Goal: Task Accomplishment & Management: Manage account settings

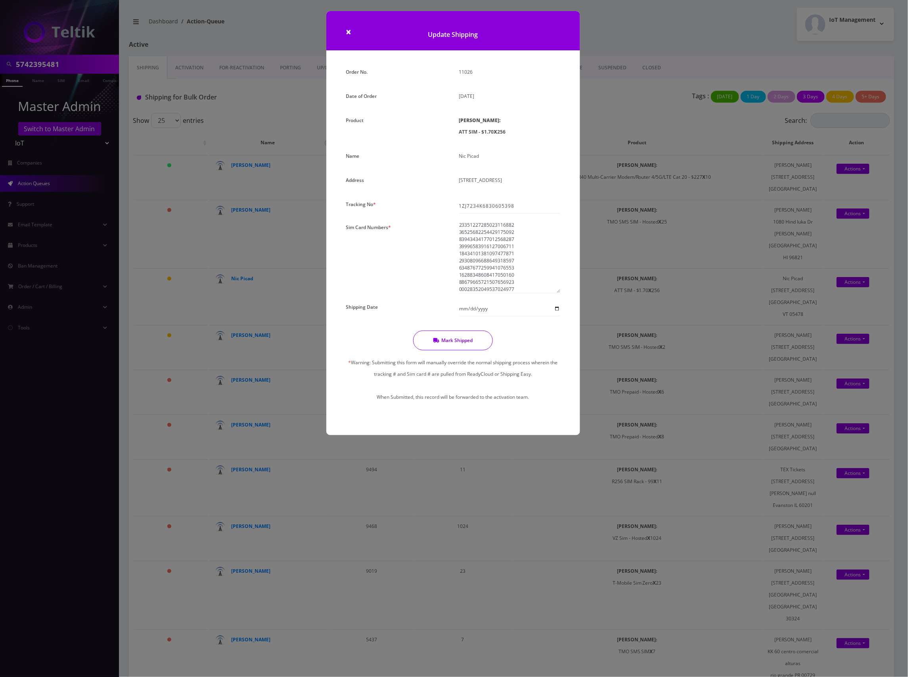
scroll to position [1756, 0]
click at [522, 256] on textarea at bounding box center [509, 258] width 101 height 72
click at [467, 338] on button "Mark Shipped" at bounding box center [453, 341] width 80 height 20
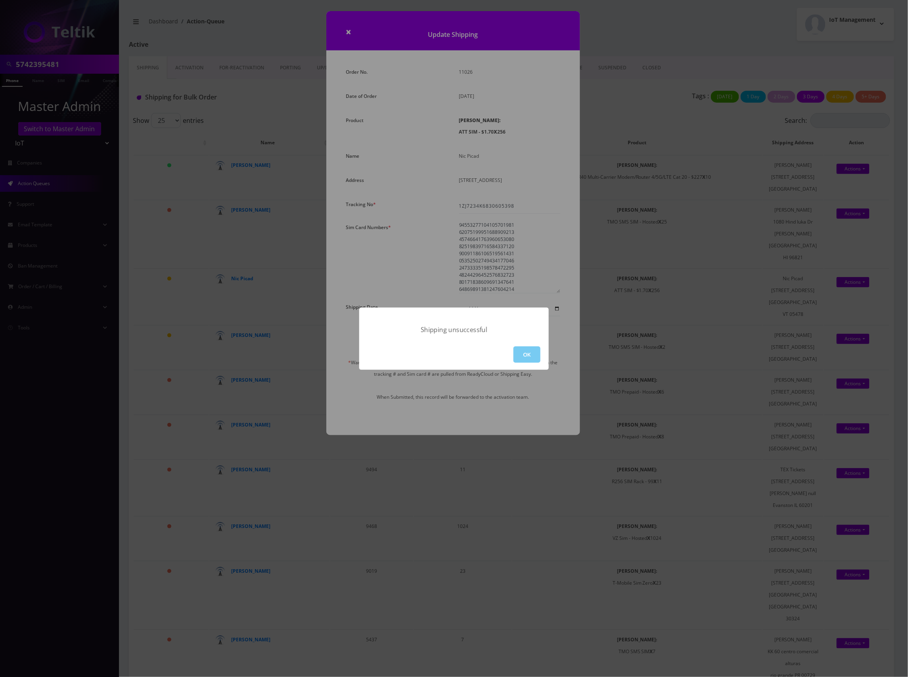
click at [527, 354] on button "OK" at bounding box center [527, 355] width 27 height 16
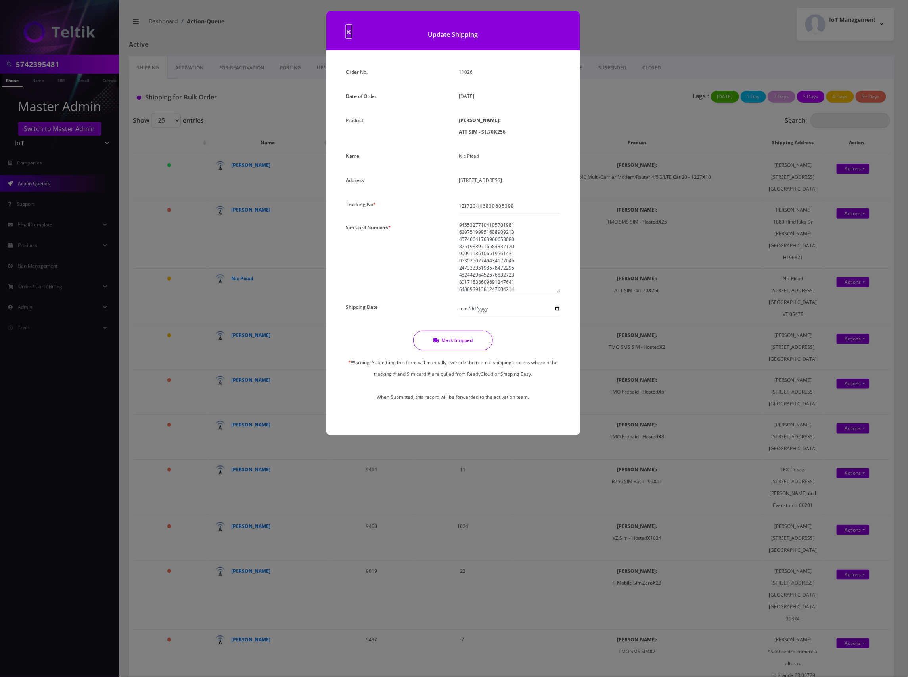
click at [348, 31] on span "×" at bounding box center [349, 31] width 6 height 13
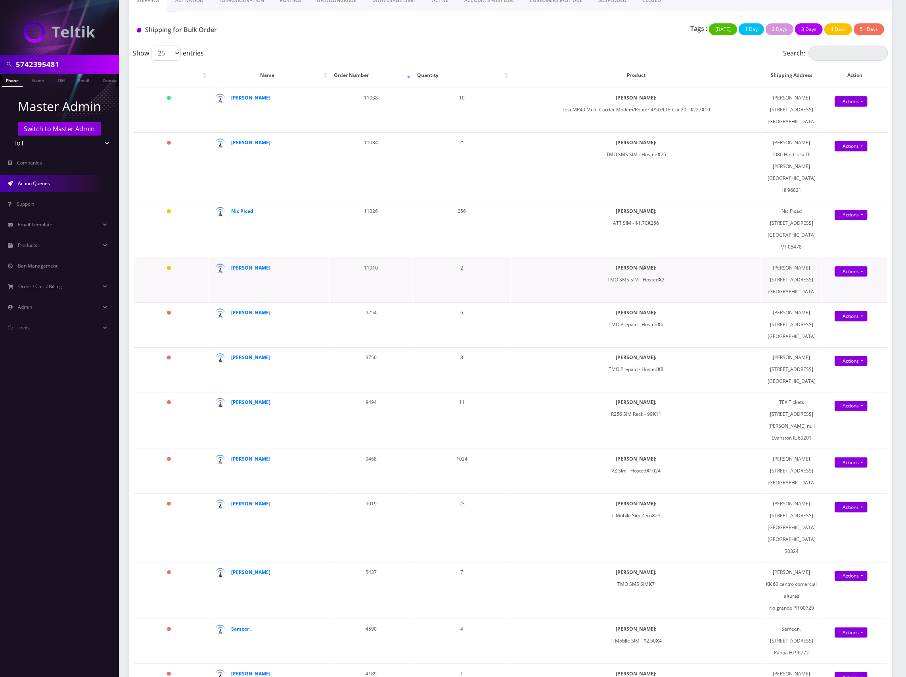
scroll to position [0, 0]
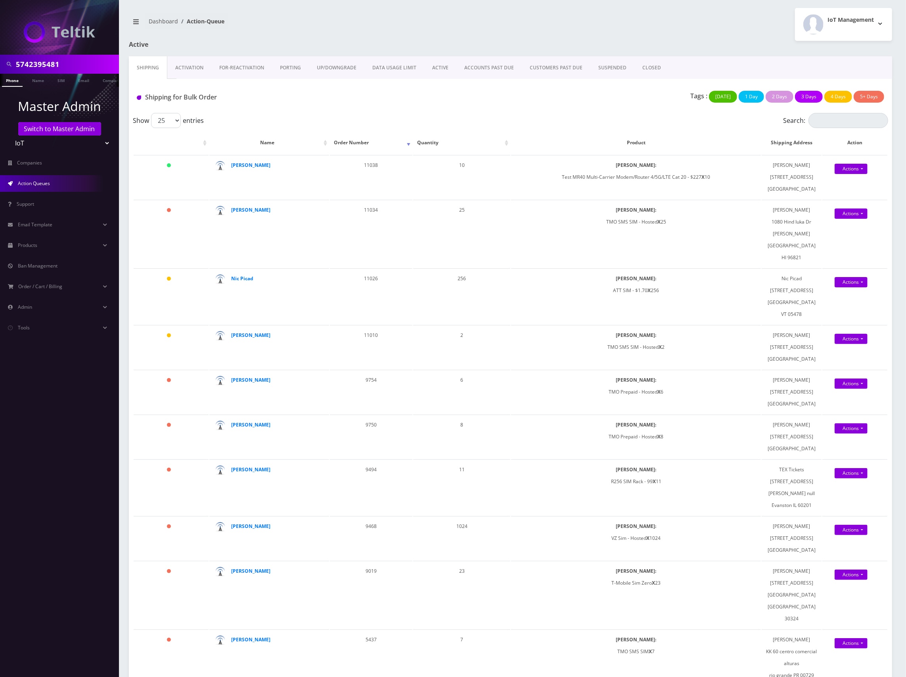
scroll to position [0, 4]
click at [54, 82] on link "SIM" at bounding box center [57, 80] width 15 height 13
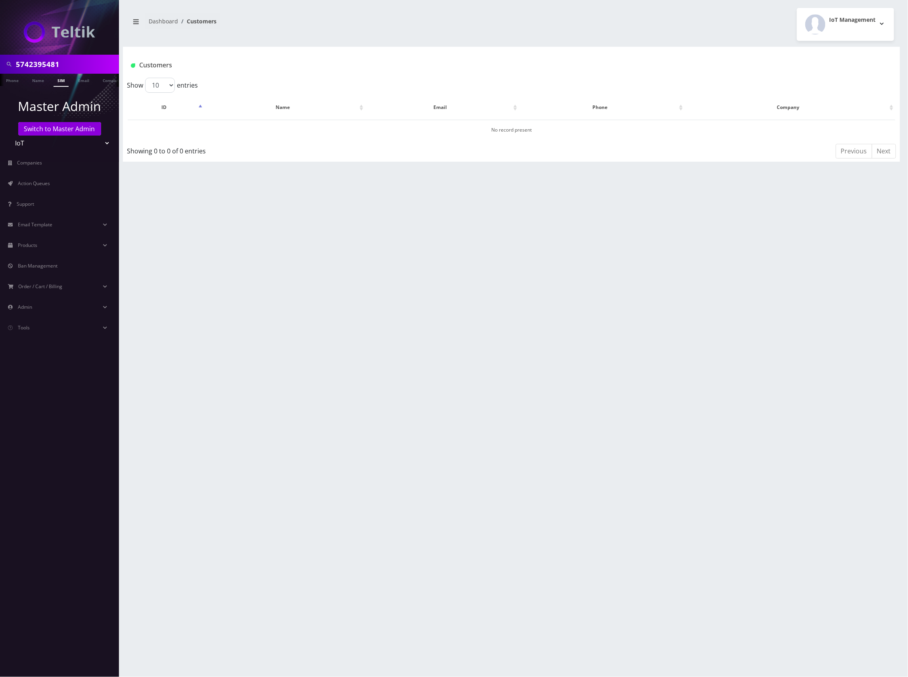
click at [48, 63] on input "5742395481" at bounding box center [66, 64] width 101 height 15
paste input "89010304300108049578"
type input "89010304300108049578"
click at [64, 83] on link "SIM" at bounding box center [61, 80] width 15 height 13
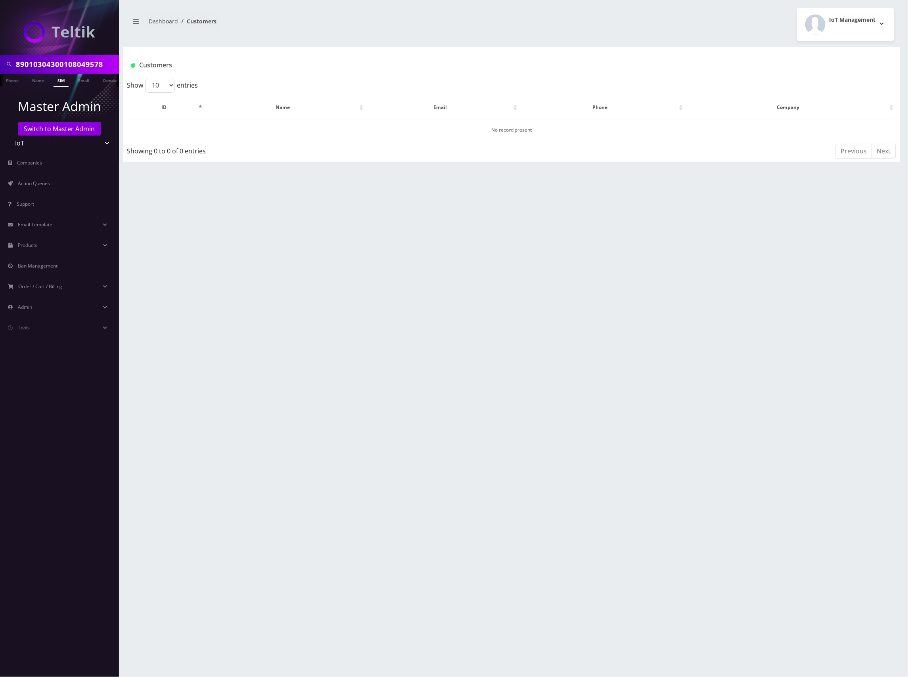
click at [58, 79] on link "SIM" at bounding box center [61, 80] width 15 height 13
click at [75, 64] on input "89010304300108049578" at bounding box center [66, 64] width 101 height 15
paste input "7958506"
type input "89010304300107958506"
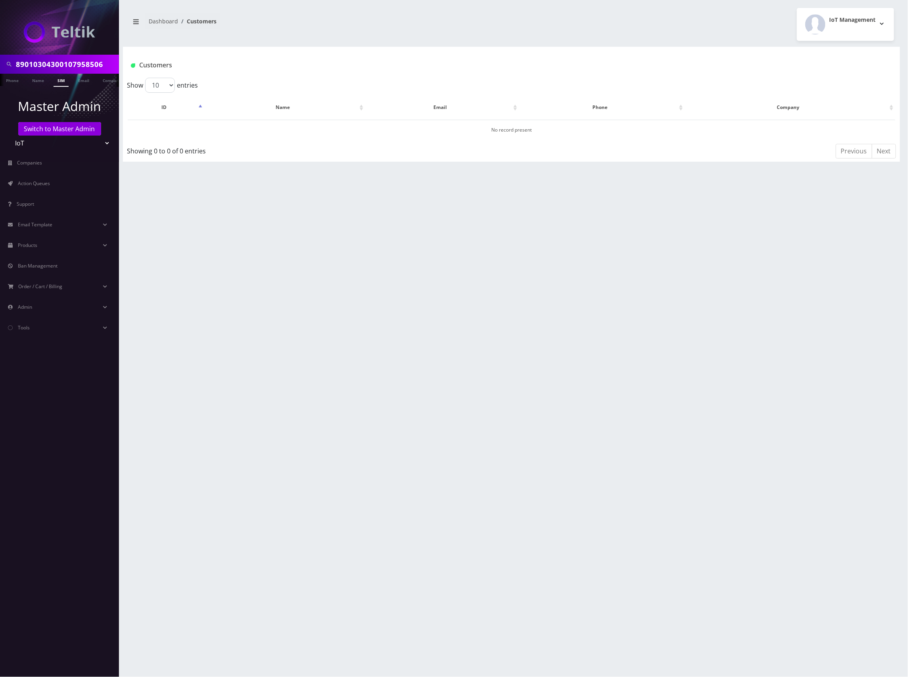
click at [61, 81] on link "SIM" at bounding box center [61, 80] width 15 height 13
click at [46, 143] on select "Teltik Production My Link Mobile VennMobile Unlimited Advanced LTE [PERSON_NAME…" at bounding box center [59, 143] width 101 height 15
click at [64, 129] on link "Switch to Master Admin" at bounding box center [59, 128] width 83 height 13
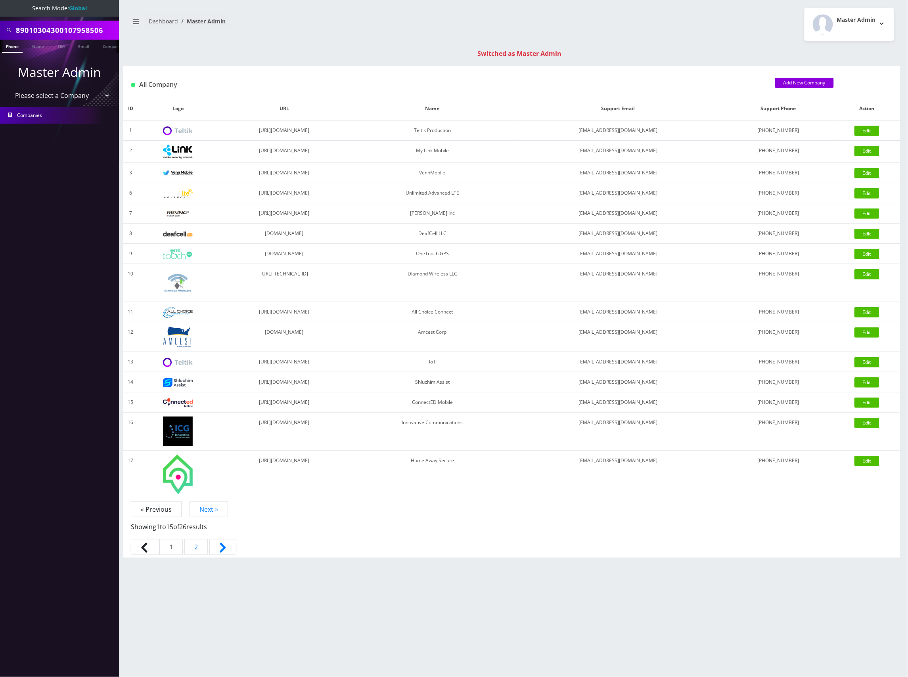
click at [70, 33] on input "89010304300107958506" at bounding box center [66, 30] width 101 height 15
paste input "23899932"
type input "89010304300123899932"
click at [62, 45] on link "SIM" at bounding box center [61, 46] width 15 height 13
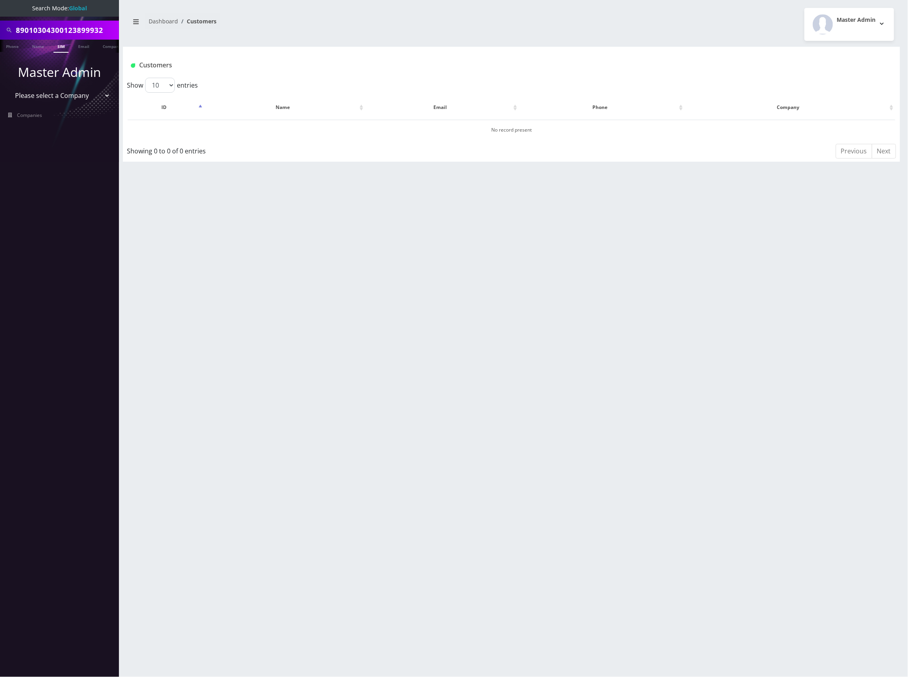
click at [82, 94] on select "Please select a Company Teltik Production My Link Mobile VennMobile Unlimited A…" at bounding box center [59, 95] width 101 height 15
select select "13"
click at [9, 88] on select "Please select a Company Teltik Production My Link Mobile VennMobile Unlimited A…" at bounding box center [59, 95] width 101 height 15
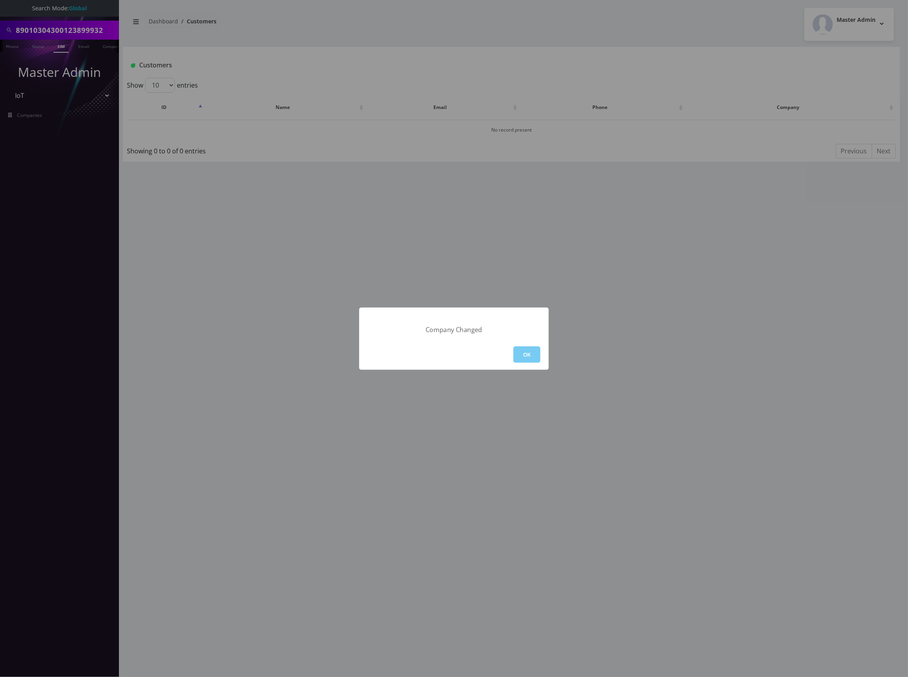
click at [532, 354] on button "OK" at bounding box center [527, 355] width 27 height 16
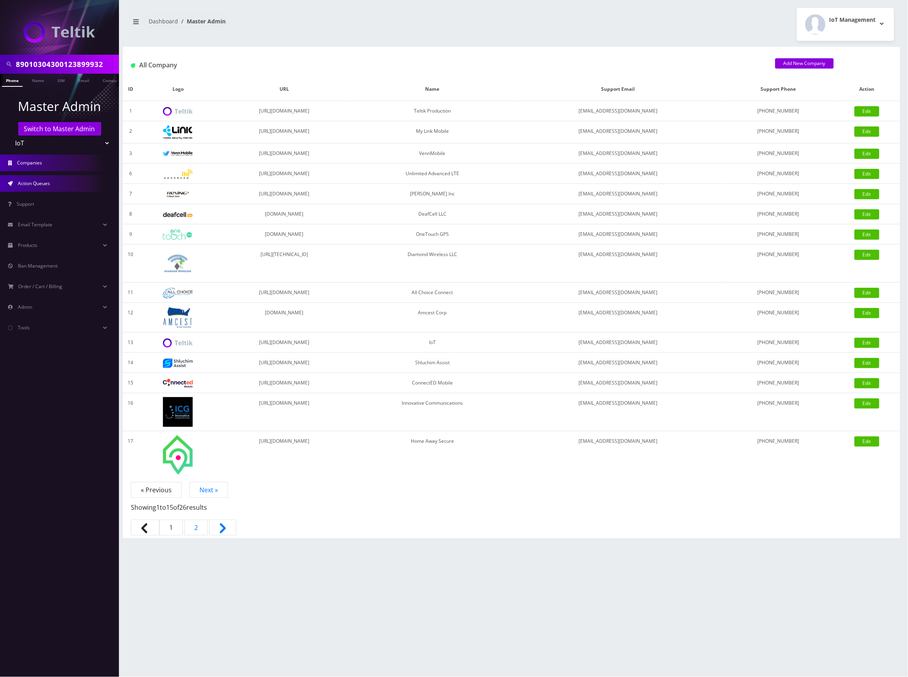
click at [36, 178] on link "Action Queues" at bounding box center [59, 183] width 119 height 17
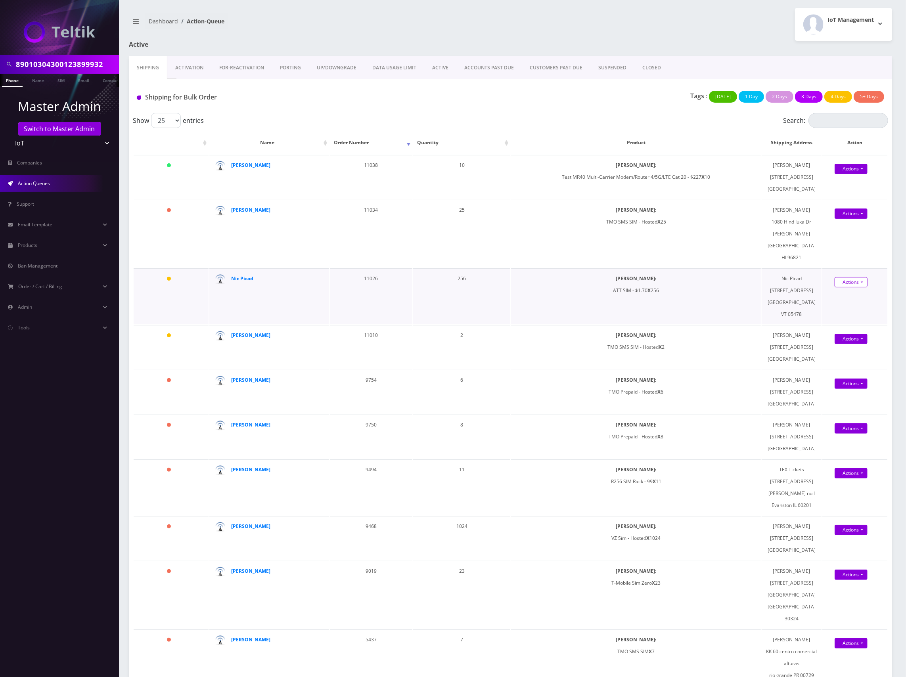
click at [852, 174] on link "Actions" at bounding box center [851, 169] width 33 height 10
click at [848, 291] on link "Shipped" at bounding box center [858, 297] width 63 height 12
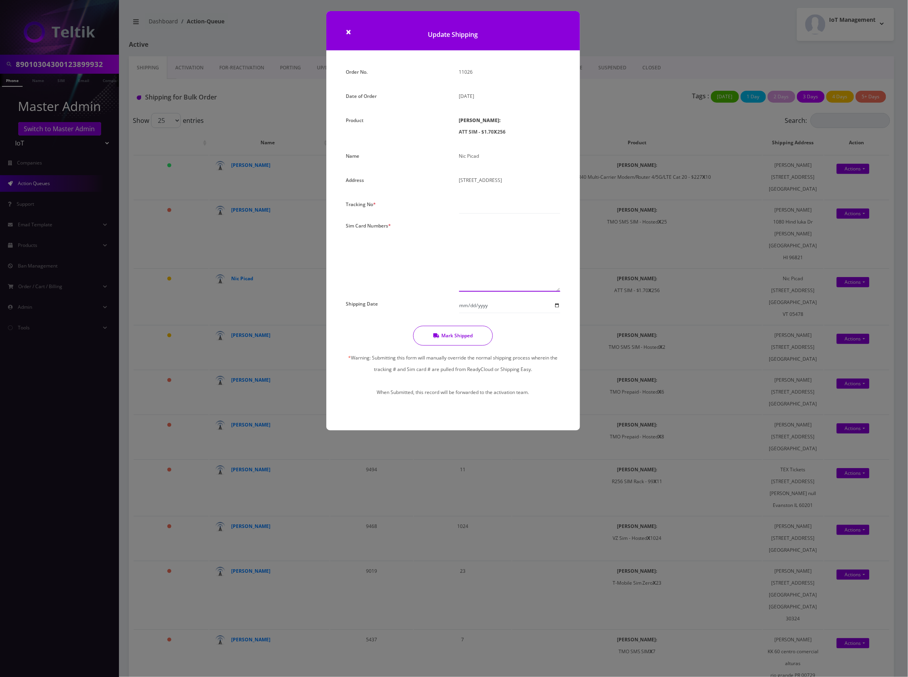
click at [505, 231] on textarea at bounding box center [509, 256] width 101 height 72
paste textarea "89010304300108049578 89010304300107968612 89010304300123900268 8901030430012389…"
type textarea "89010304300108049578 89010304300107968612 89010304300123900268 8901030430012389…"
click at [502, 207] on input "text" at bounding box center [509, 206] width 101 height 15
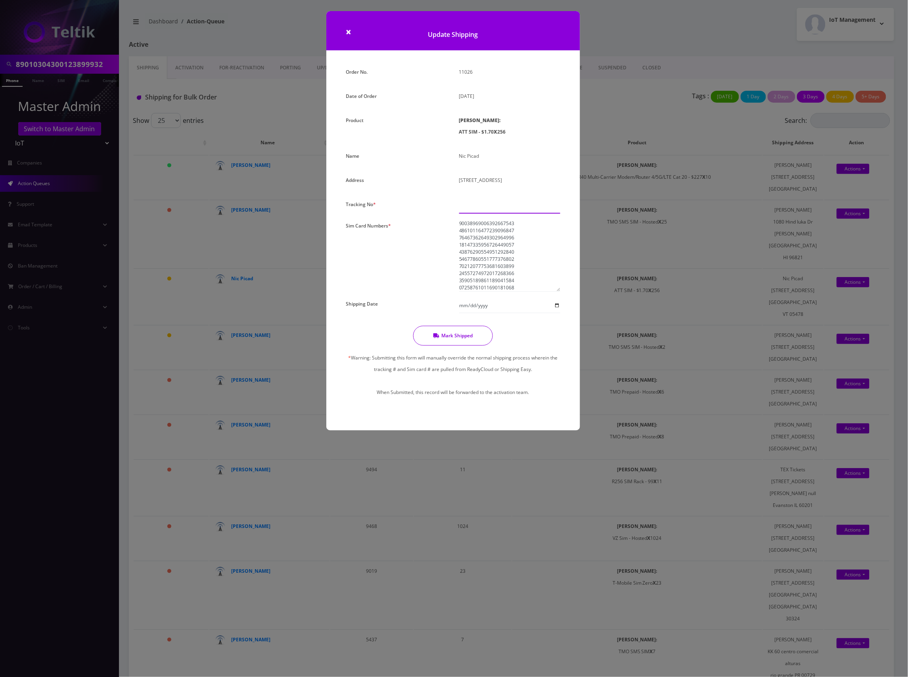
click at [484, 206] on input "text" at bounding box center [509, 206] width 101 height 15
paste input "1ZJ7234K6830605398"
type input "1ZJ7234K6830605398"
click at [459, 335] on button "Mark Shipped" at bounding box center [453, 336] width 80 height 20
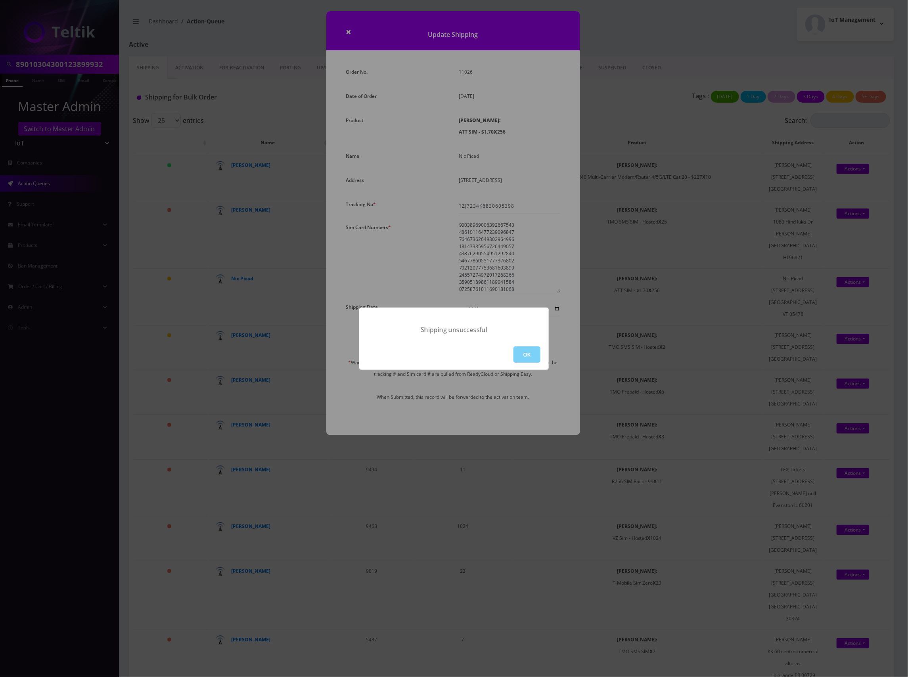
click at [763, 59] on div "Shipping unsuccessful OK" at bounding box center [454, 338] width 908 height 677
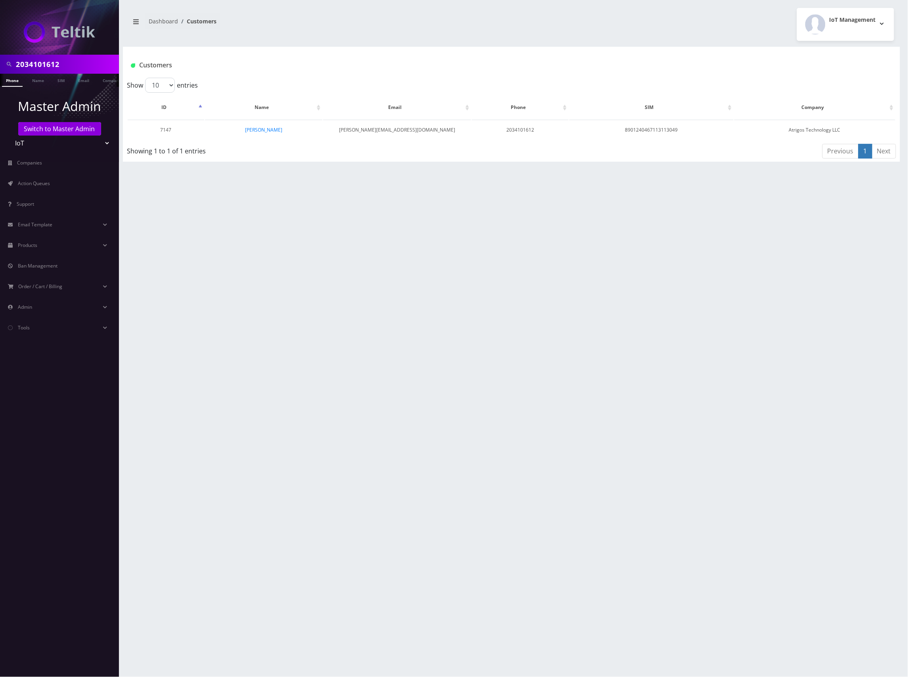
click at [43, 67] on input "2034101612" at bounding box center [66, 64] width 101 height 15
paste input "8901030430012378112"
type input "89010304300123781122"
click at [61, 79] on link "SIM" at bounding box center [61, 80] width 15 height 13
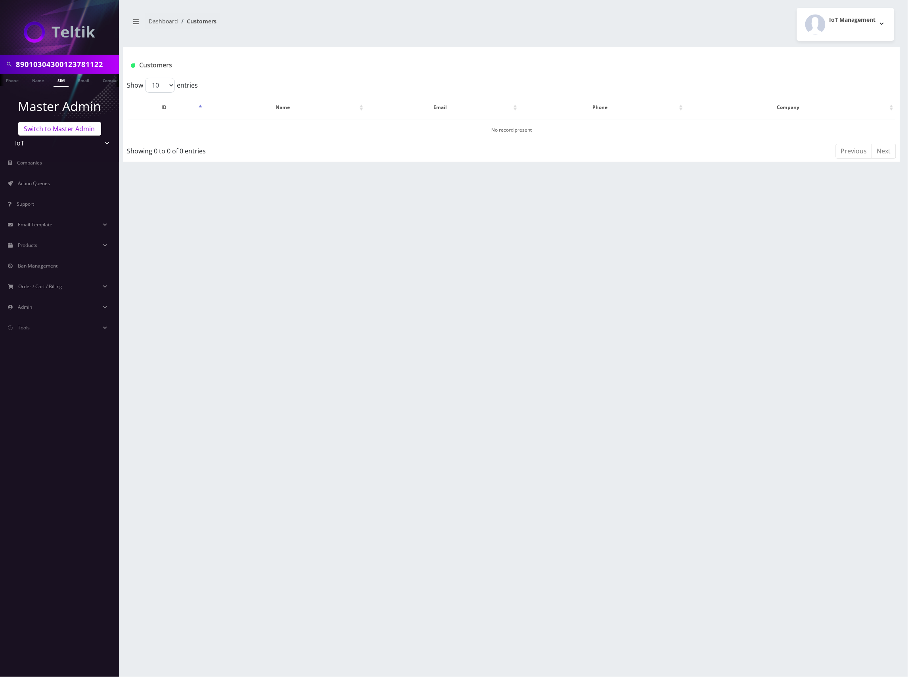
click at [72, 130] on link "Switch to Master Admin" at bounding box center [59, 128] width 83 height 13
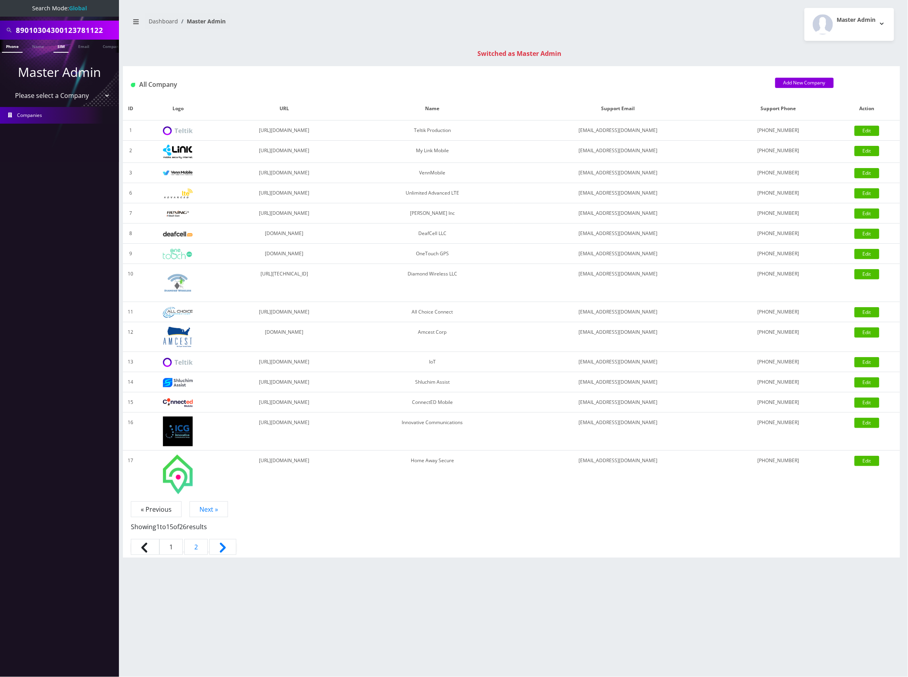
click at [58, 43] on link "SIM" at bounding box center [61, 46] width 15 height 13
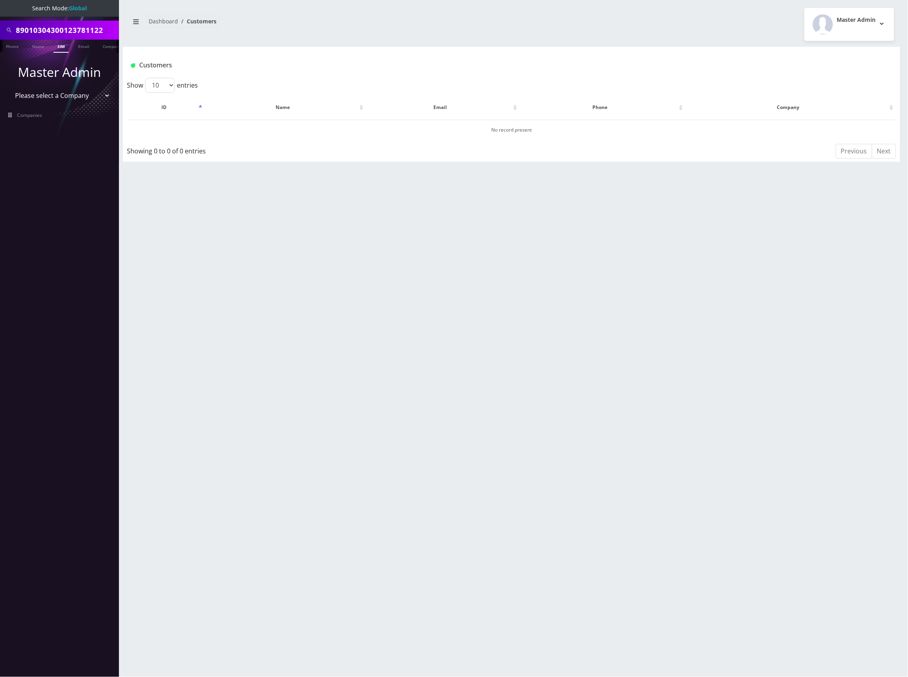
scroll to position [0, 4]
drag, startPoint x: 106, startPoint y: 33, endPoint x: 13, endPoint y: 36, distance: 93.3
click at [13, 36] on div "89010304300123781122" at bounding box center [59, 30] width 115 height 15
click at [236, 186] on div "89010304300123781122 Phone Name SIM Email Company Customer Dashboard Customers …" at bounding box center [511, 338] width 793 height 677
drag, startPoint x: 526, startPoint y: 236, endPoint x: 654, endPoint y: 221, distance: 128.9
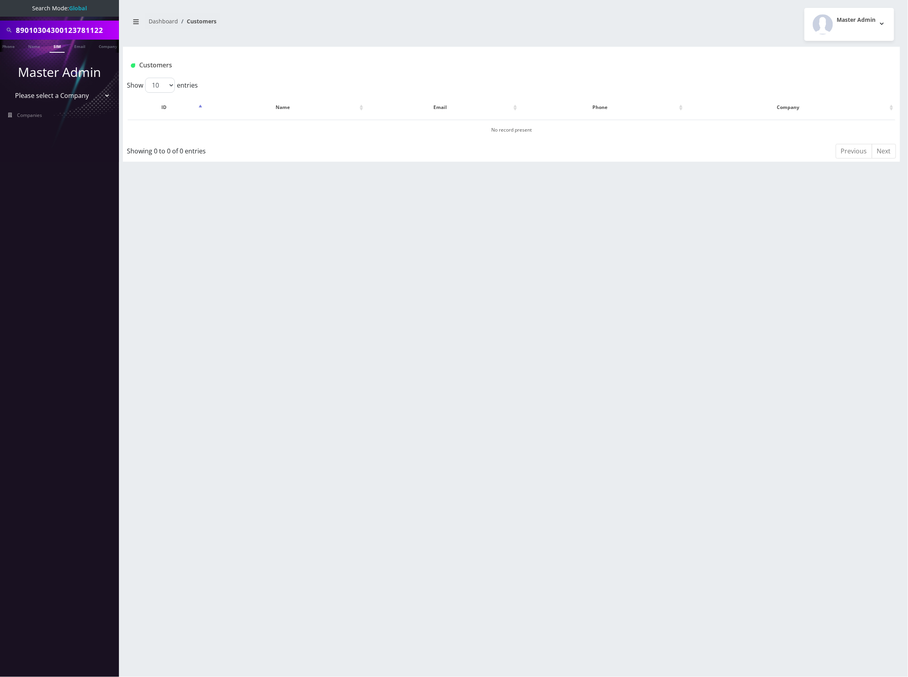
click at [527, 236] on div "89010304300123781122 Phone Name SIM Email Company Customer Dashboard Customers …" at bounding box center [511, 338] width 793 height 677
click at [59, 96] on select "Please select a Company Teltik Production My Link Mobile VennMobile Unlimited A…" at bounding box center [59, 95] width 101 height 15
select select "13"
click at [9, 88] on select "Please select a Company Teltik Production My Link Mobile VennMobile Unlimited A…" at bounding box center [59, 95] width 101 height 15
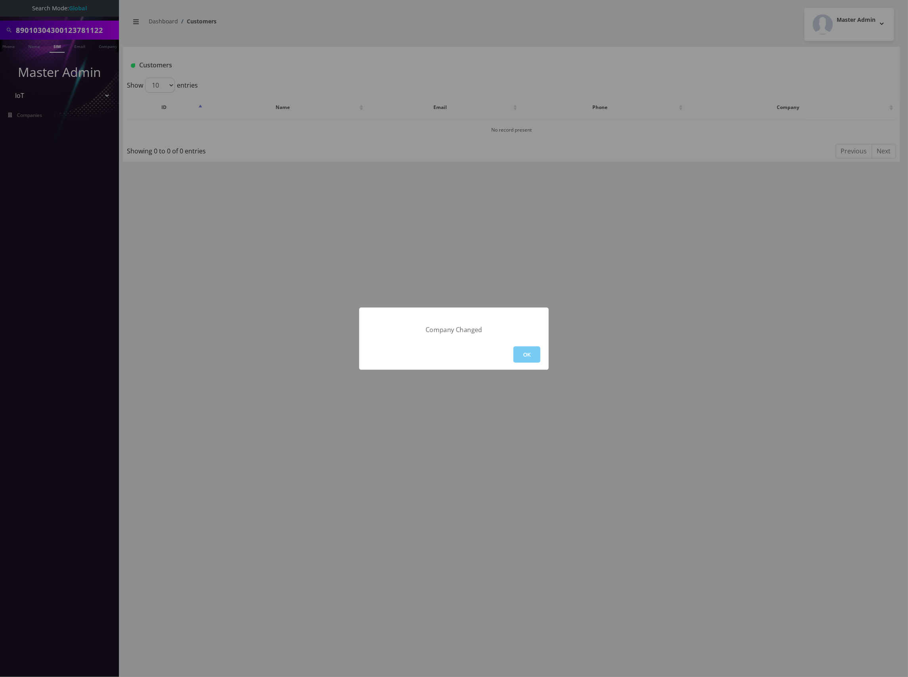
click at [527, 357] on button "OK" at bounding box center [527, 355] width 27 height 16
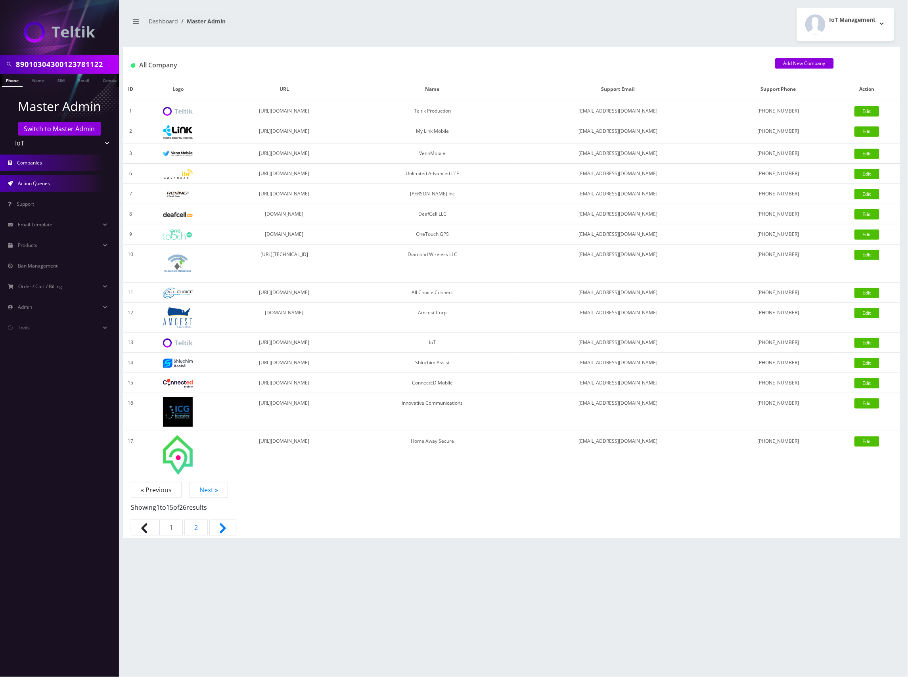
click at [43, 189] on link "Action Queues" at bounding box center [59, 183] width 119 height 17
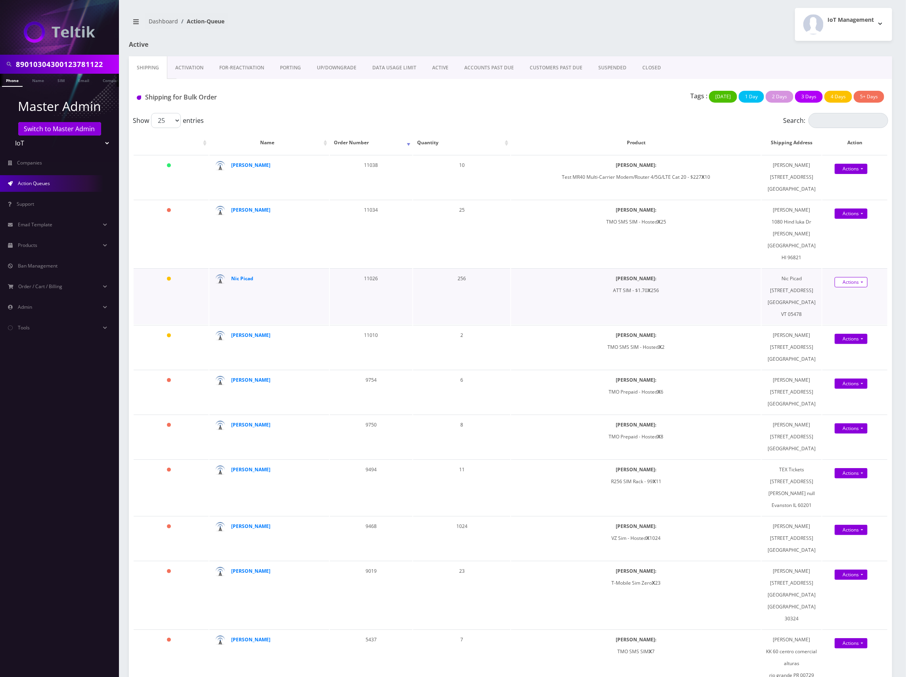
click at [858, 174] on link "Actions" at bounding box center [851, 169] width 33 height 10
click at [848, 291] on link "Shipped" at bounding box center [858, 297] width 63 height 12
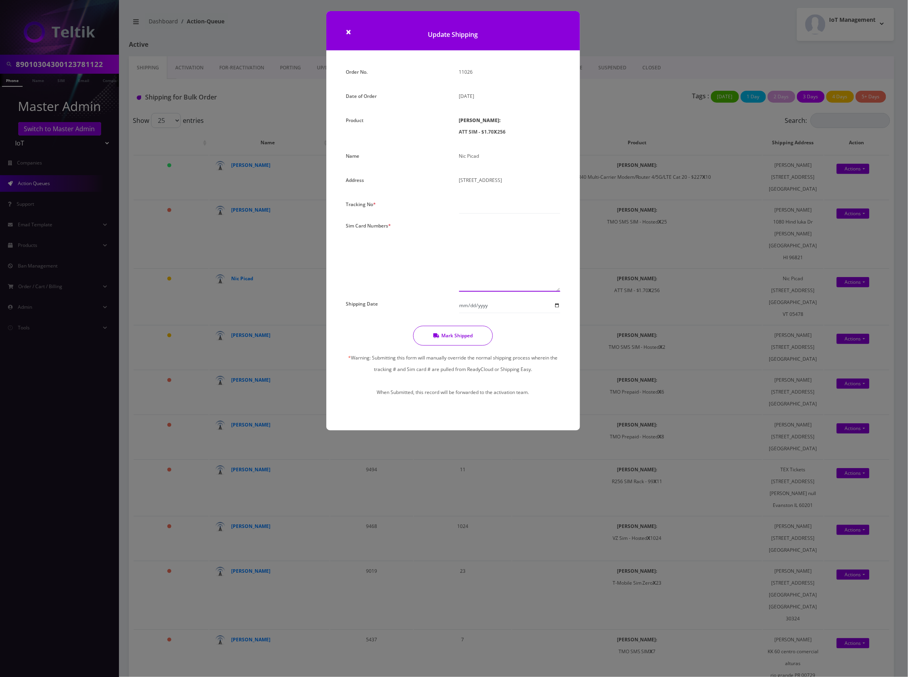
click at [495, 243] on textarea at bounding box center [509, 256] width 101 height 72
paste textarea "89010304300108049578"
type textarea "89010304300108049578"
click at [506, 210] on input "text" at bounding box center [509, 206] width 101 height 15
paste input "1ZJ7234K6830605398"
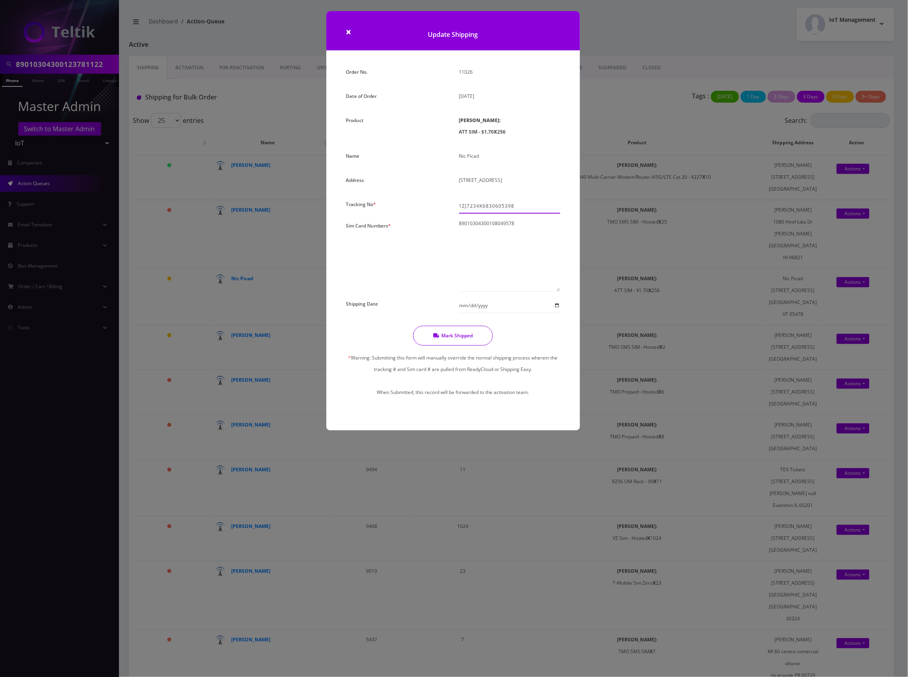
type input "1ZJ7234K6830605398"
click at [492, 307] on input "Shipping Date" at bounding box center [509, 305] width 101 height 15
click at [557, 306] on input "Shipping Date" at bounding box center [509, 305] width 101 height 15
type input "2025-08-18"
click at [516, 334] on div "Mark Shipped * Warning: Submitting this form will manually override the normal …" at bounding box center [453, 365] width 226 height 79
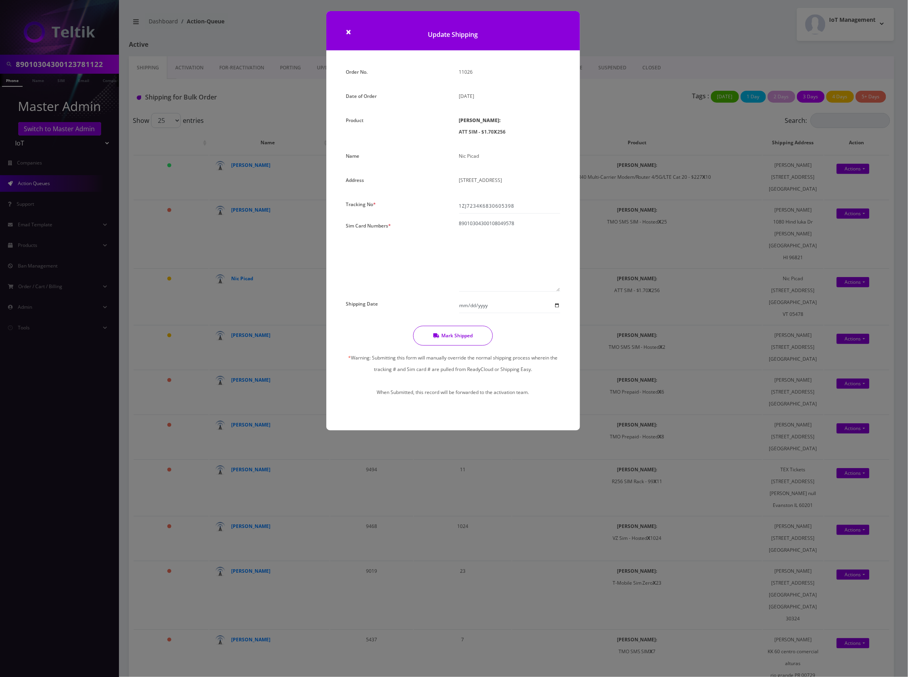
click at [464, 339] on button "Mark Shipped" at bounding box center [453, 336] width 80 height 20
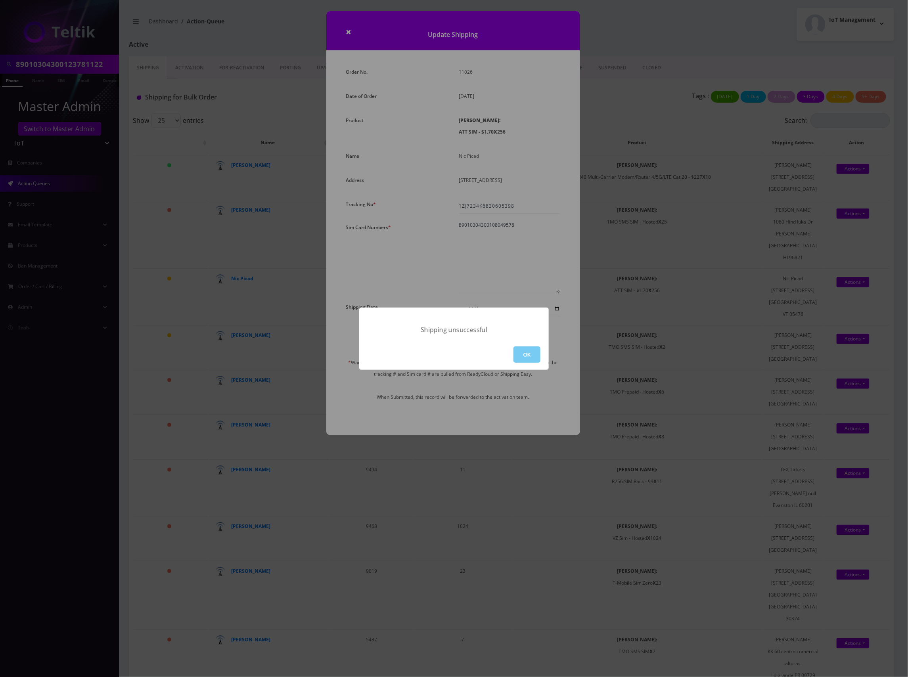
click at [535, 351] on button "OK" at bounding box center [527, 355] width 27 height 16
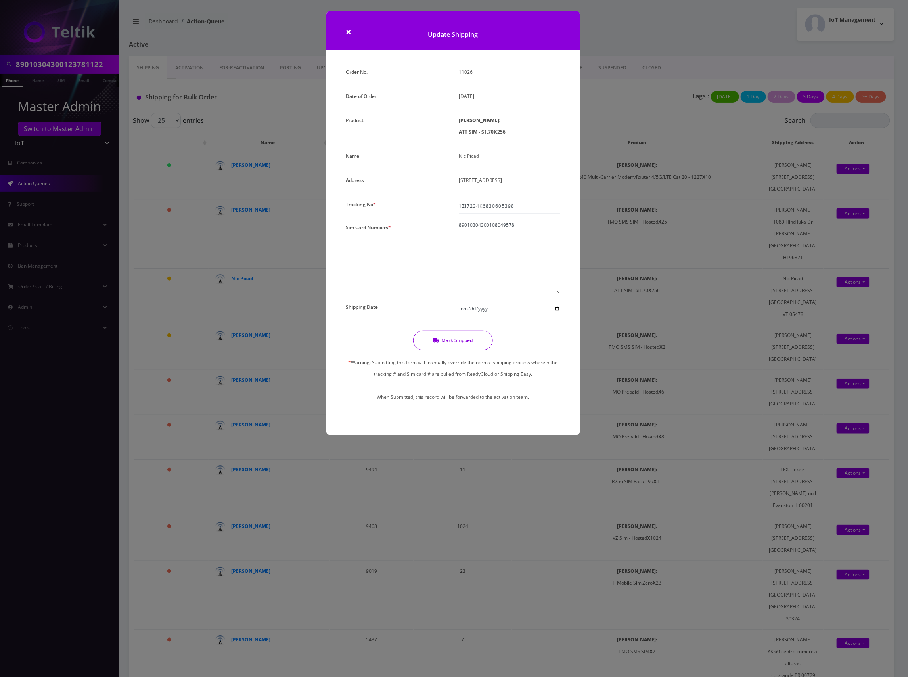
click at [625, 108] on div "× Update Shipping Order No. 11026 Date of Order August 14, 2025 Product SIMs: A…" at bounding box center [454, 338] width 908 height 677
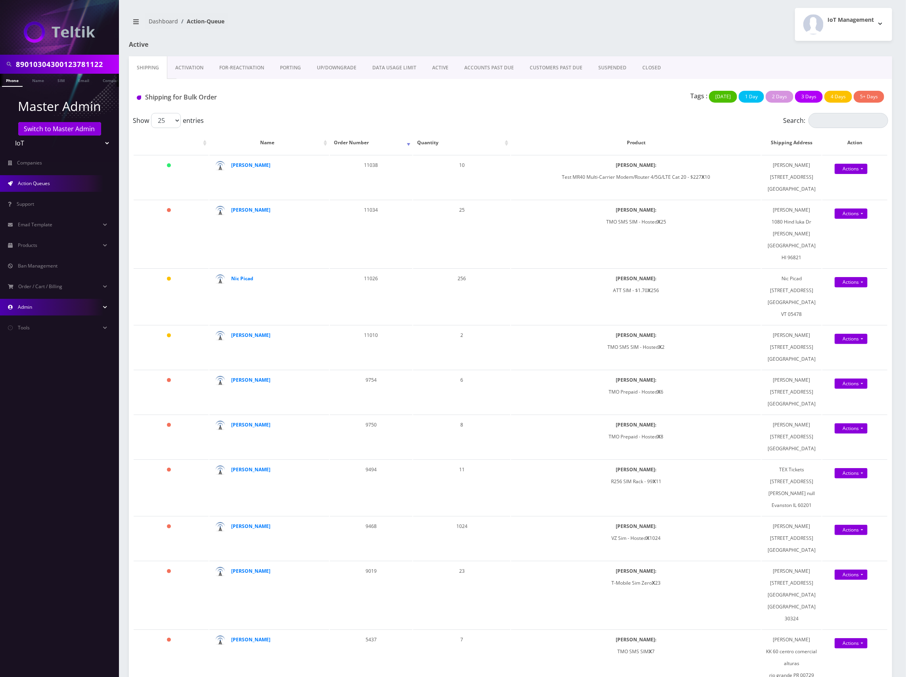
click at [41, 312] on link "Admin" at bounding box center [59, 307] width 119 height 17
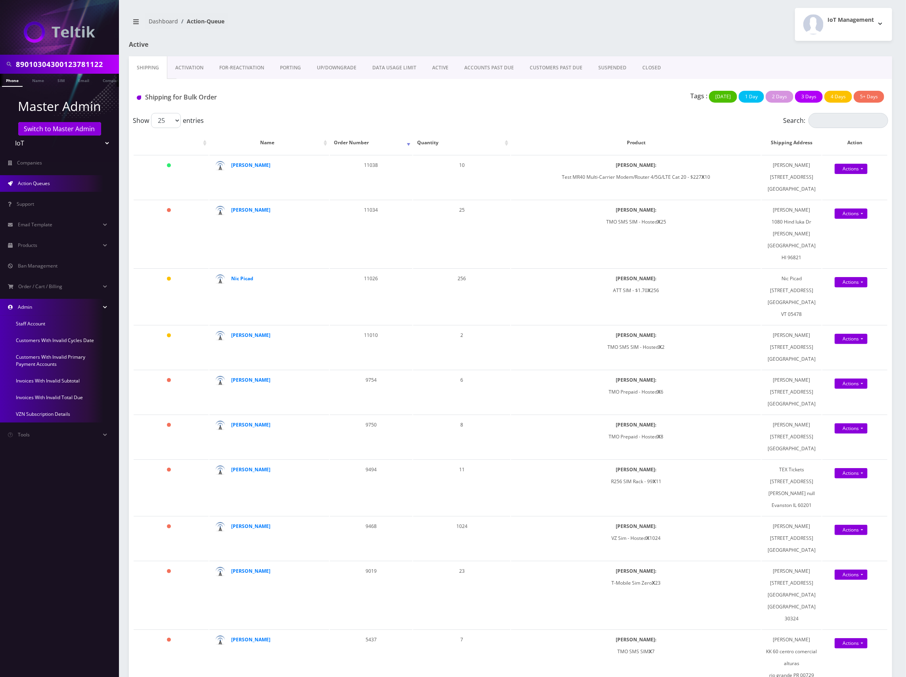
click at [41, 311] on link "Admin" at bounding box center [59, 307] width 119 height 17
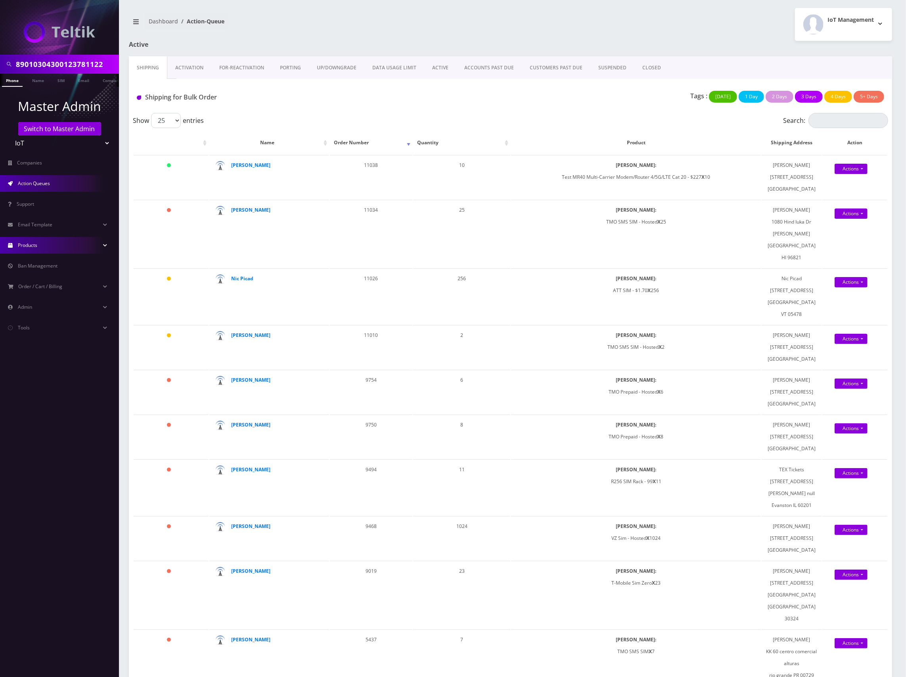
click at [64, 249] on link "Products" at bounding box center [59, 245] width 119 height 17
click at [42, 296] on link "[PERSON_NAME]" at bounding box center [59, 295] width 119 height 17
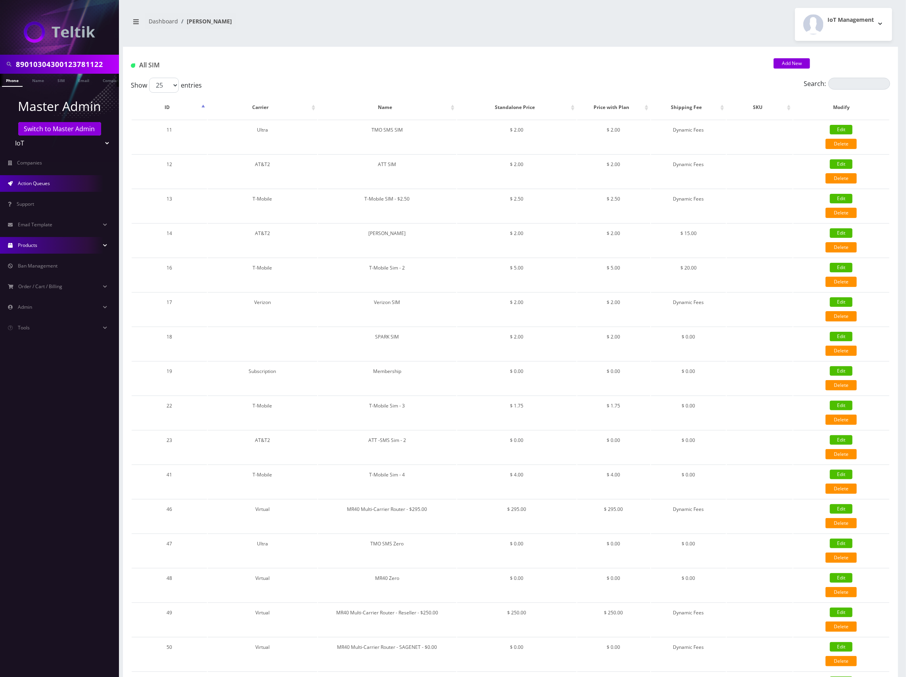
click at [40, 189] on link "Action Queues" at bounding box center [59, 183] width 119 height 17
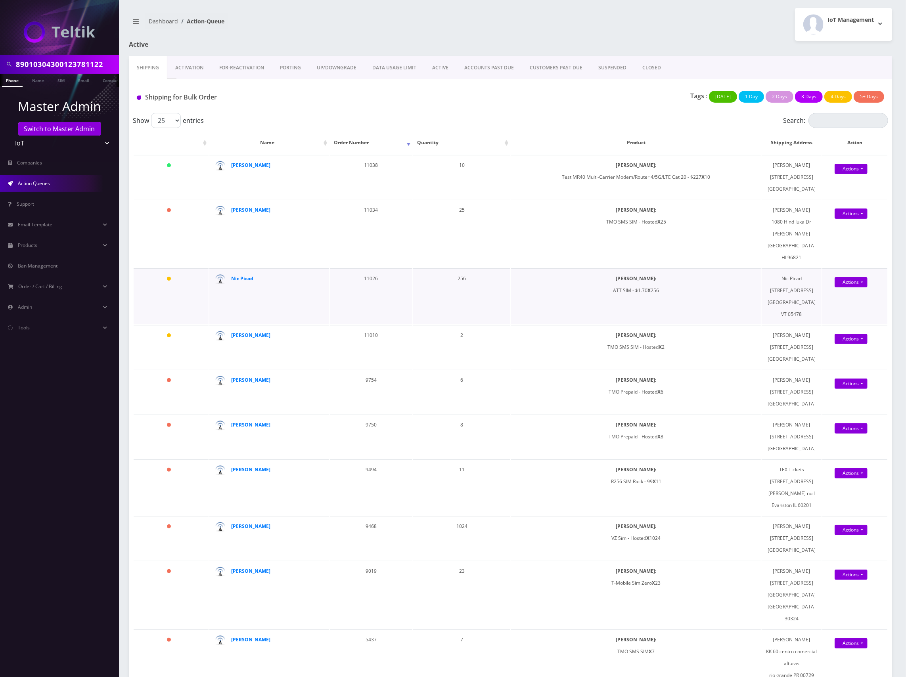
drag, startPoint x: 670, startPoint y: 282, endPoint x: 619, endPoint y: 282, distance: 51.2
click at [619, 282] on td "[PERSON_NAME]: ATT SIM - $1.70 X 256" at bounding box center [636, 297] width 250 height 56
click at [643, 280] on td "[PERSON_NAME]: ATT SIM - $1.70 X 256" at bounding box center [636, 297] width 250 height 56
drag, startPoint x: 646, startPoint y: 278, endPoint x: 611, endPoint y: 280, distance: 35.0
click at [611, 280] on td "[PERSON_NAME]: ATT SIM - $1.70 X 256" at bounding box center [636, 297] width 250 height 56
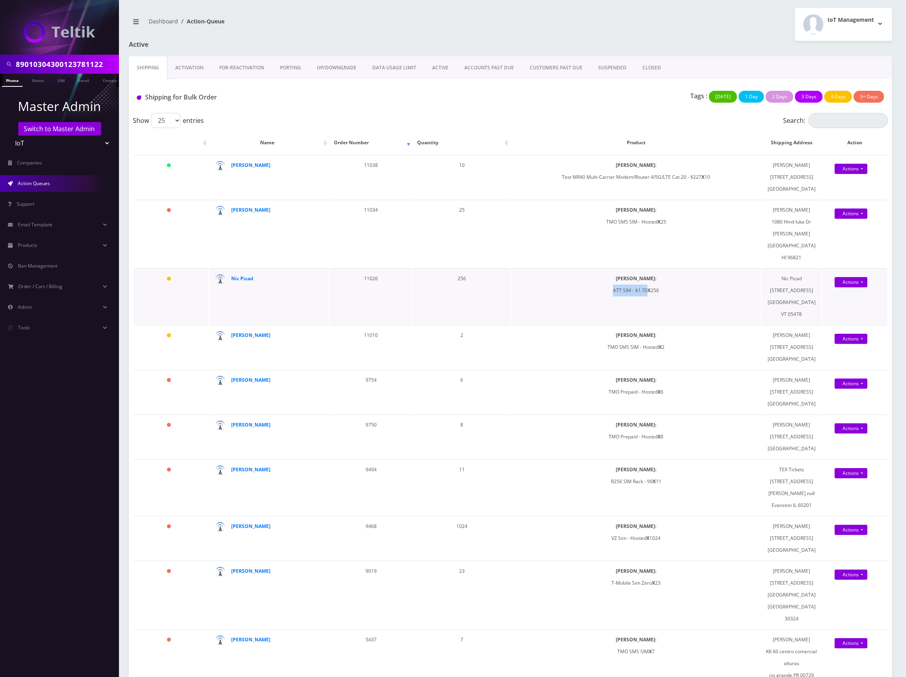
copy td "ATT SIM - $1.70"
click at [51, 249] on link "Products" at bounding box center [59, 245] width 119 height 17
click at [39, 296] on link "[PERSON_NAME]" at bounding box center [59, 295] width 119 height 17
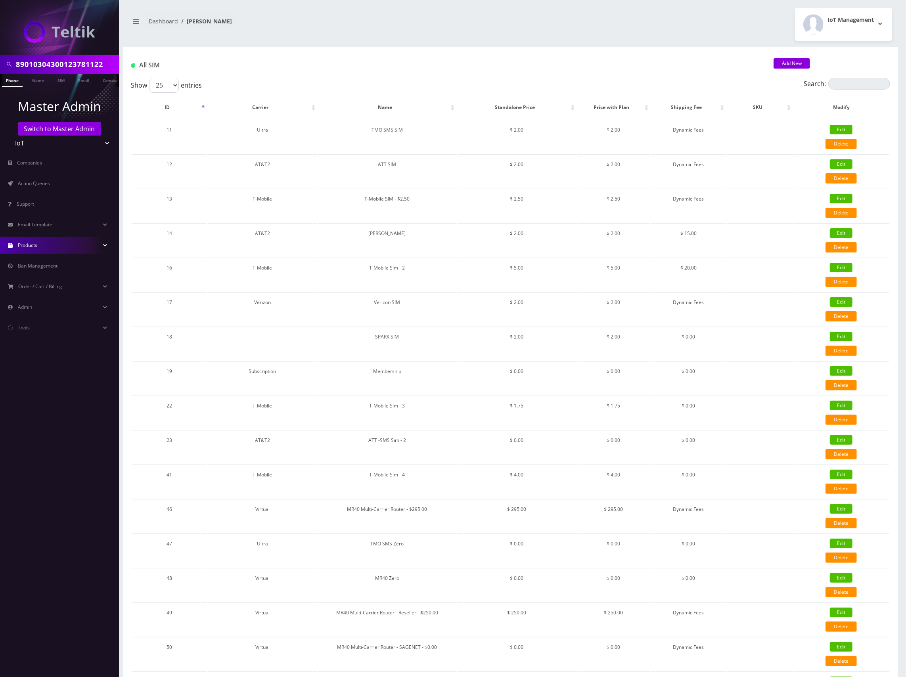
click at [881, 70] on div "Add New" at bounding box center [832, 65] width 129 height 13
click at [865, 83] on input "Search:" at bounding box center [860, 84] width 62 height 12
paste input "ATT SIM - $1.70"
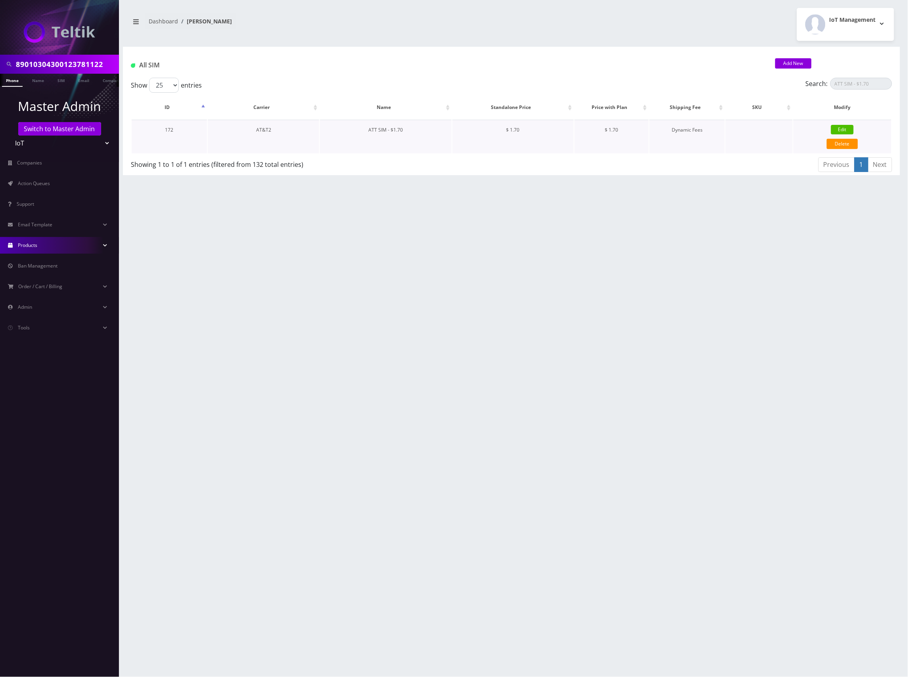
click at [392, 129] on td "ATT SIM - $1.70" at bounding box center [385, 137] width 131 height 34
drag, startPoint x: 273, startPoint y: 131, endPoint x: 252, endPoint y: 131, distance: 20.6
click at [252, 131] on td "AT&T2" at bounding box center [263, 137] width 111 height 34
copy td "AT&T2"
click at [875, 82] on input "ATT SIM - $1.70" at bounding box center [861, 84] width 62 height 12
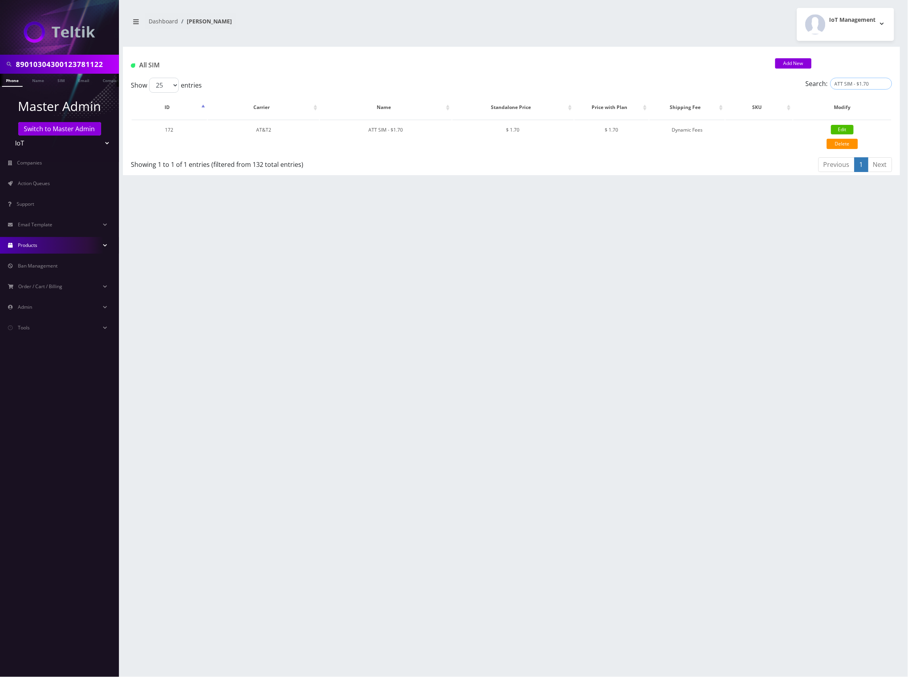
drag, startPoint x: 875, startPoint y: 82, endPoint x: 695, endPoint y: 90, distance: 179.4
click at [675, 89] on div "Show 25 50 100 250 500 1000 entries Search: ATT SIM - $1.70" at bounding box center [511, 85] width 761 height 15
paste input "&T2"
type input "AT&T2"
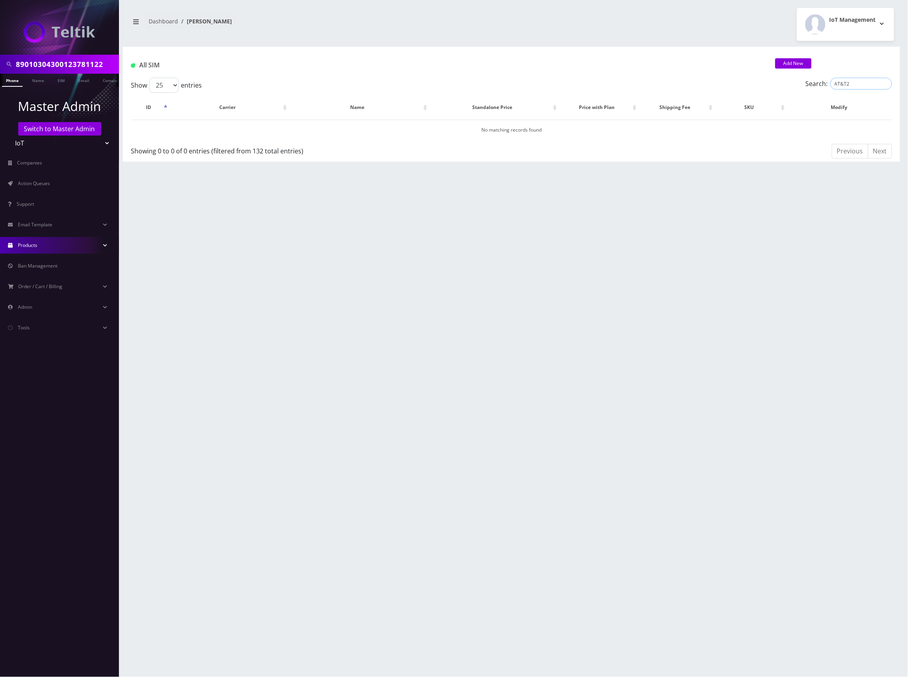
click at [853, 84] on input "AT&T2" at bounding box center [861, 84] width 62 height 12
drag, startPoint x: 854, startPoint y: 84, endPoint x: 823, endPoint y: 86, distance: 30.2
click at [823, 86] on label "Search: AT&T2" at bounding box center [849, 84] width 86 height 12
click at [885, 84] on input "AT&T2" at bounding box center [861, 84] width 62 height 12
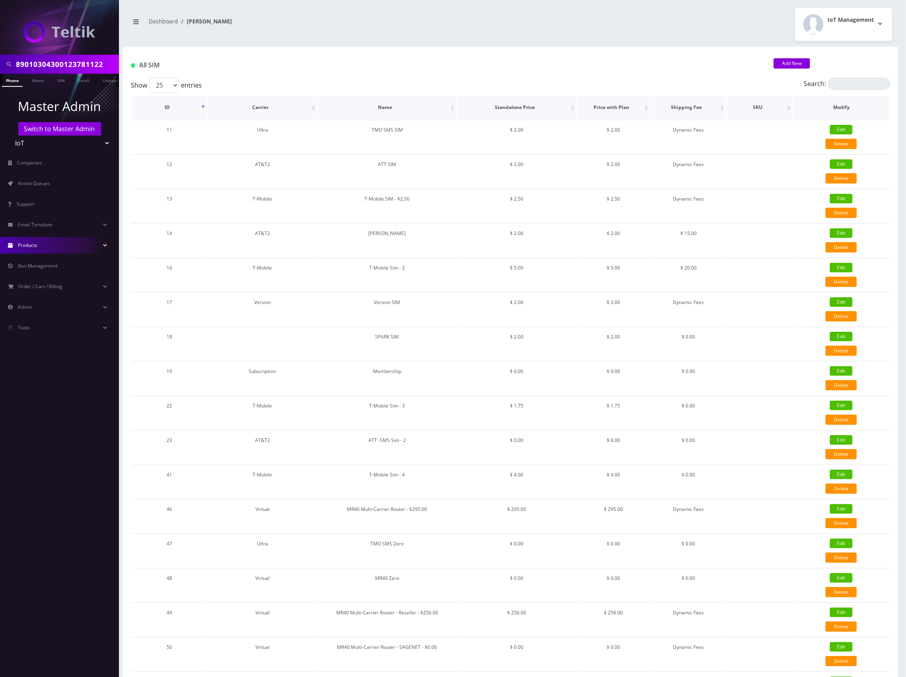
click at [270, 110] on th "Carrier" at bounding box center [262, 107] width 109 height 23
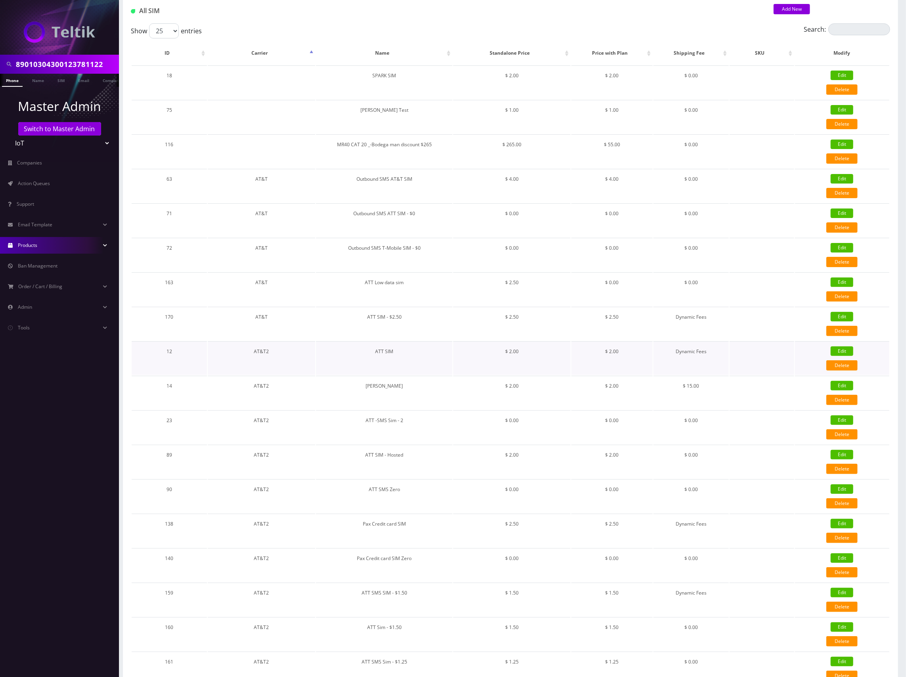
scroll to position [53, 0]
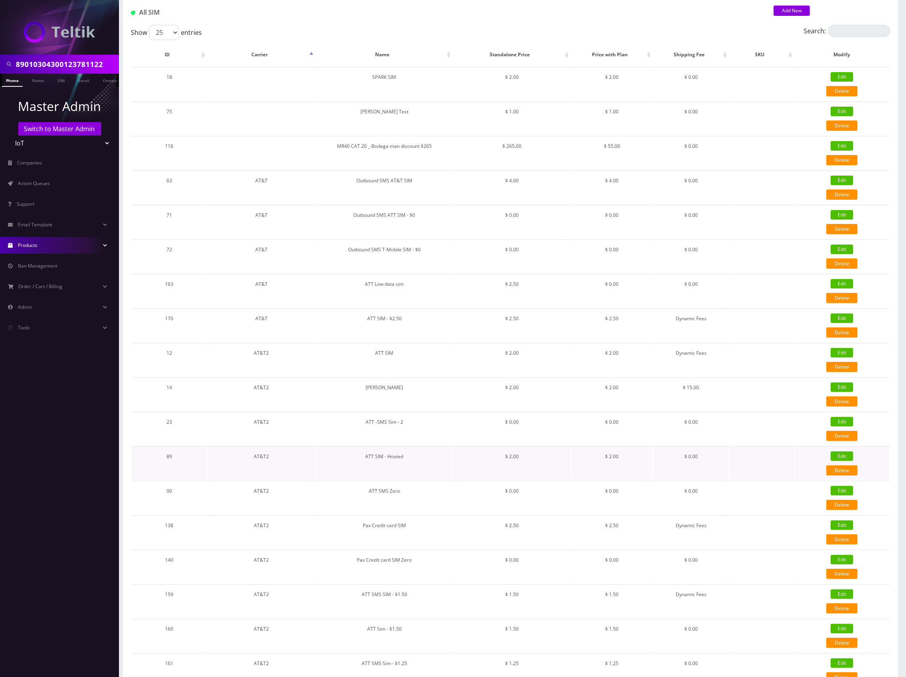
click at [846, 455] on link "Edit" at bounding box center [842, 457] width 23 height 10
type input "ATT SIM - Hosted"
select select "14"
type input "2"
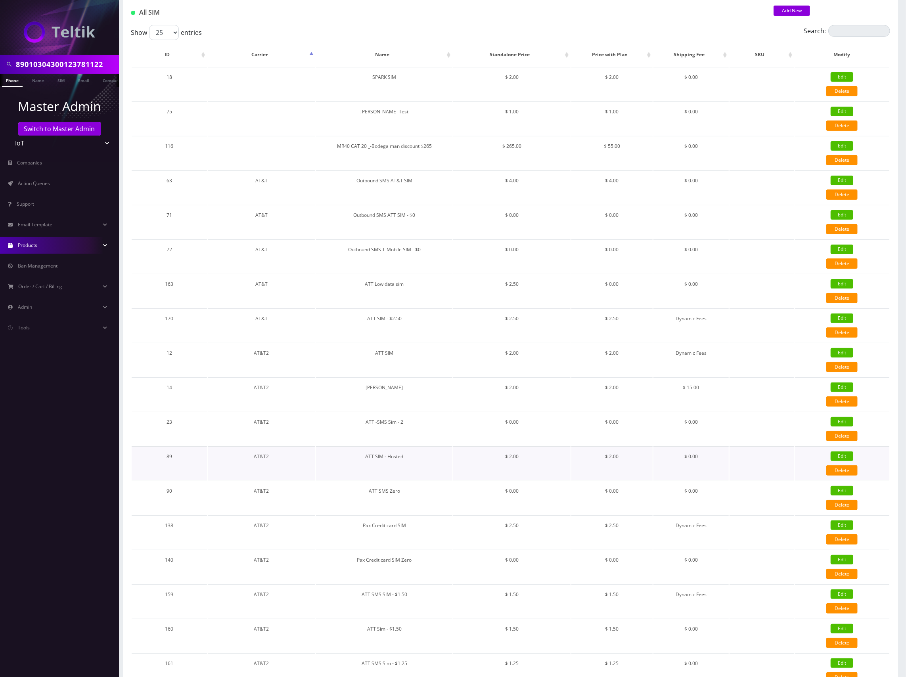
select select "3"
checkbox input "true"
checkbox input "false"
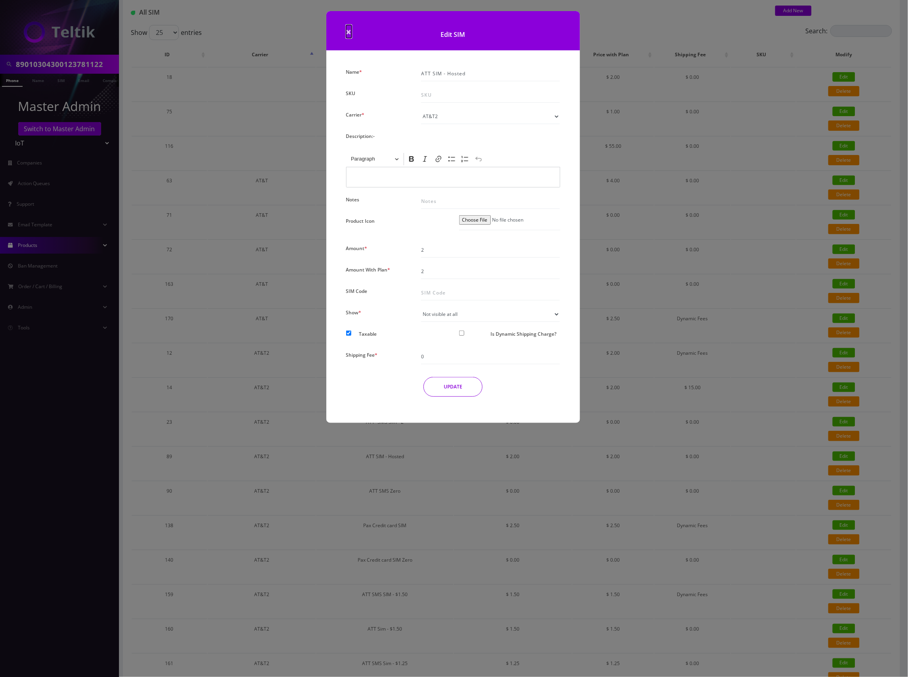
click at [348, 34] on span "×" at bounding box center [349, 31] width 6 height 13
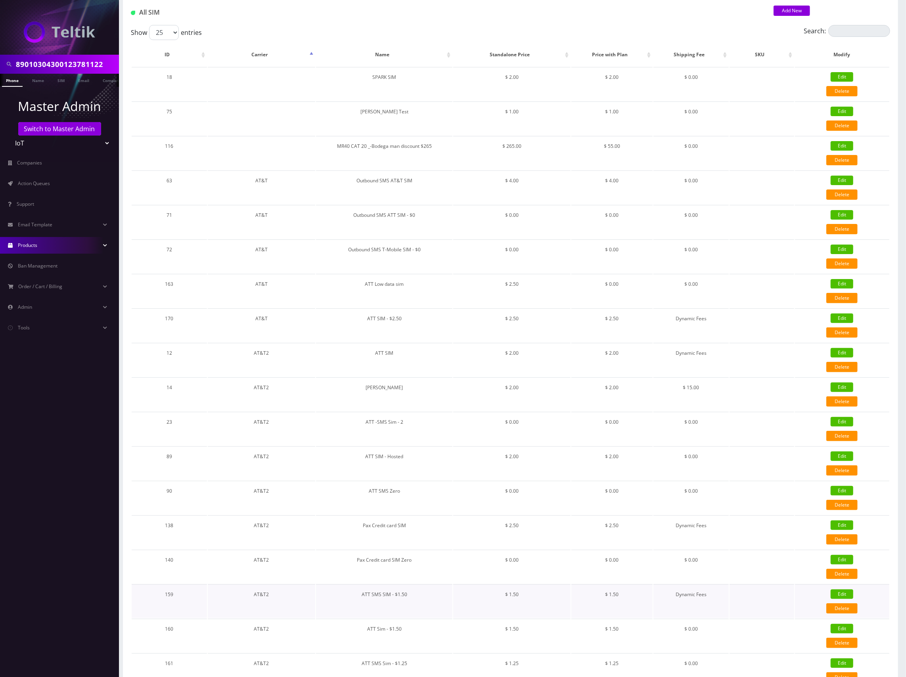
click at [841, 590] on link "Edit" at bounding box center [842, 595] width 23 height 10
type input "ATT SMS SIM - $1.50"
type input "1.5"
checkbox input "true"
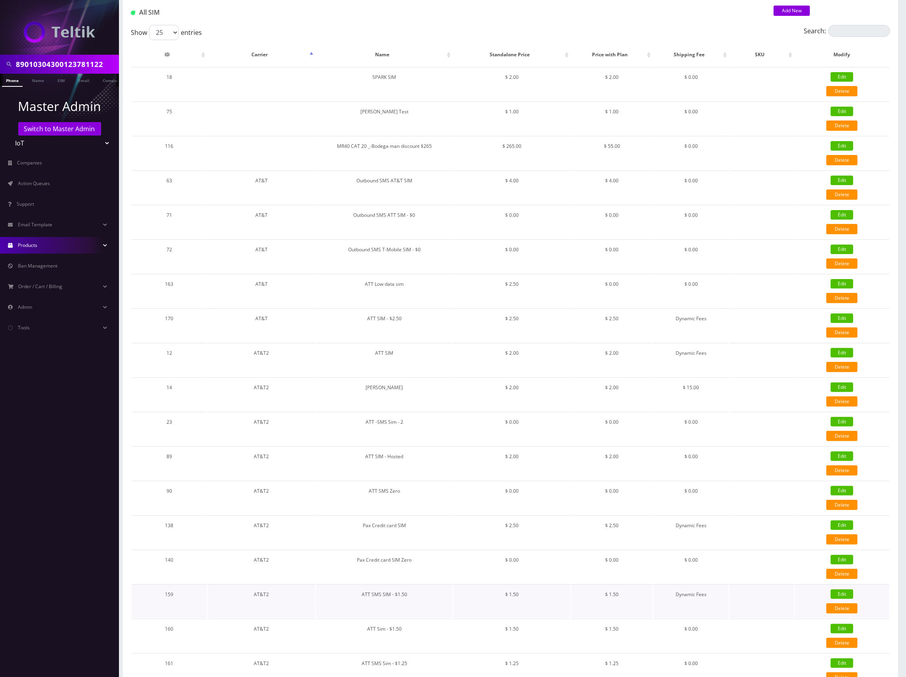
checkbox input "true"
select select "2"
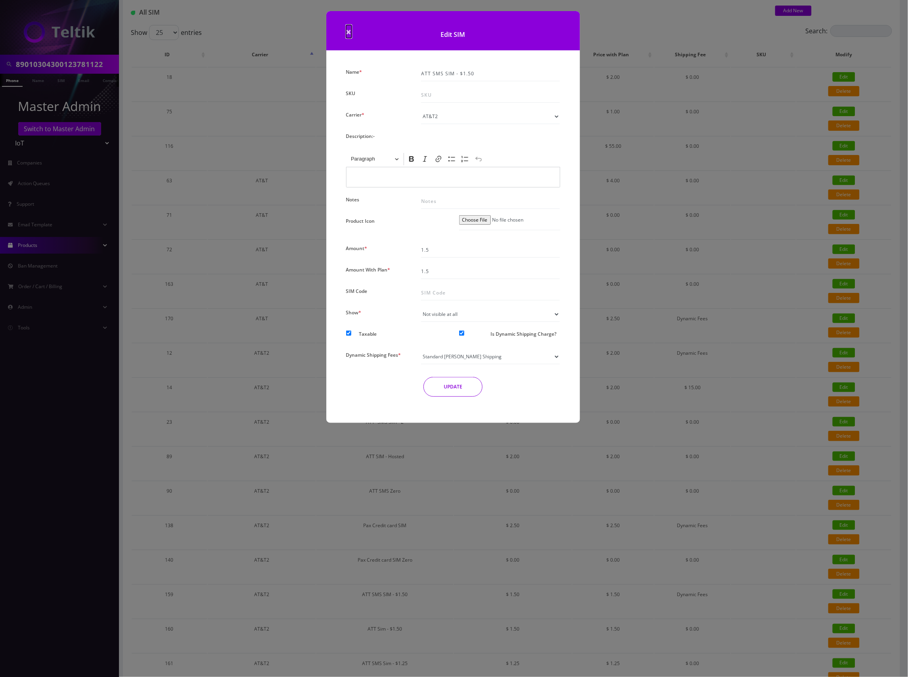
click at [348, 33] on span "×" at bounding box center [349, 31] width 6 height 13
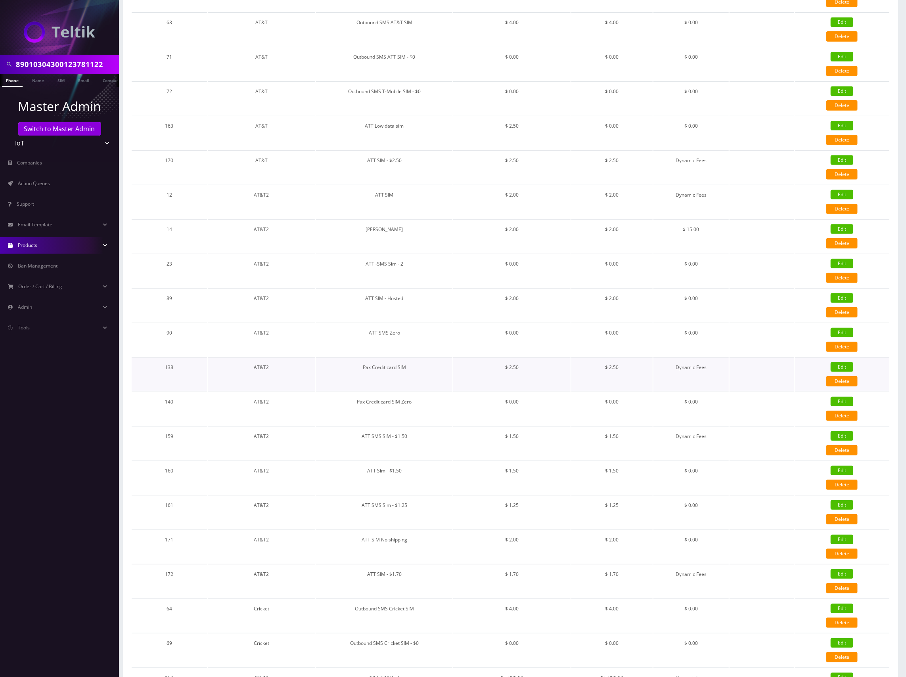
scroll to position [211, 0]
click at [844, 572] on link "Edit" at bounding box center [842, 574] width 23 height 10
type input "ATT SIM - $1.70"
type input "1.7"
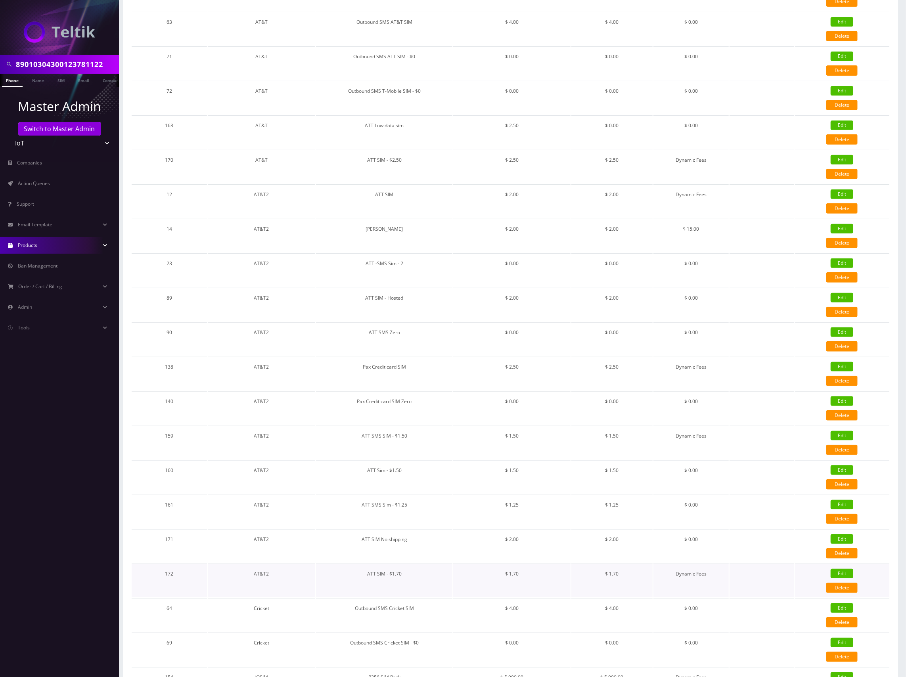
select select "1"
checkbox input "true"
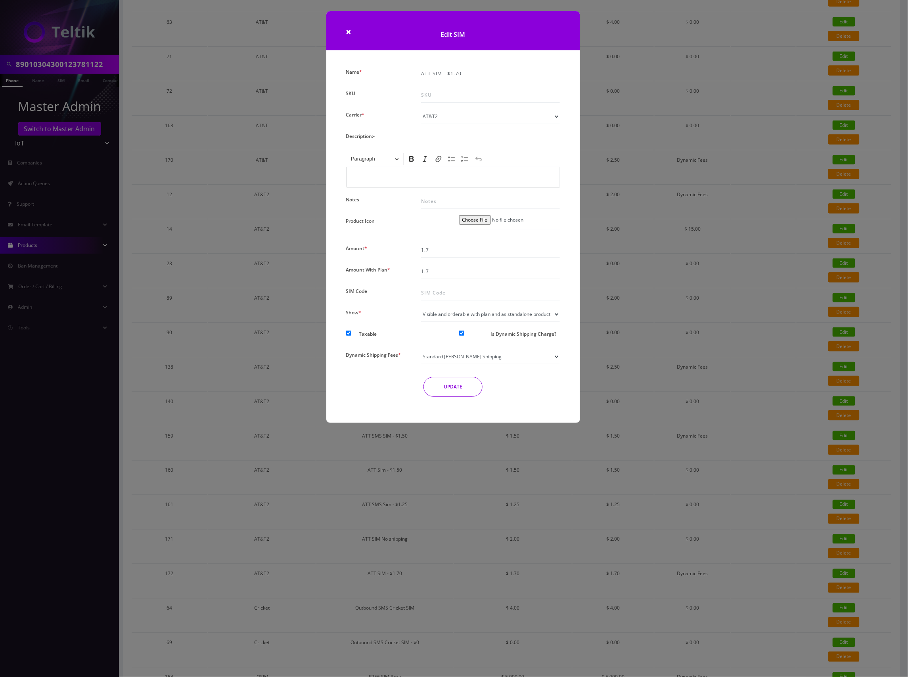
click at [554, 355] on select "Standard SIMs Shipping Standard MR40 Shipping Standard SIM Rack Shipping" at bounding box center [490, 356] width 139 height 15
click at [554, 354] on select "Standard SIMs Shipping Standard MR40 Shipping Standard SIM Rack Shipping" at bounding box center [490, 356] width 139 height 15
click at [348, 31] on span "×" at bounding box center [349, 31] width 6 height 13
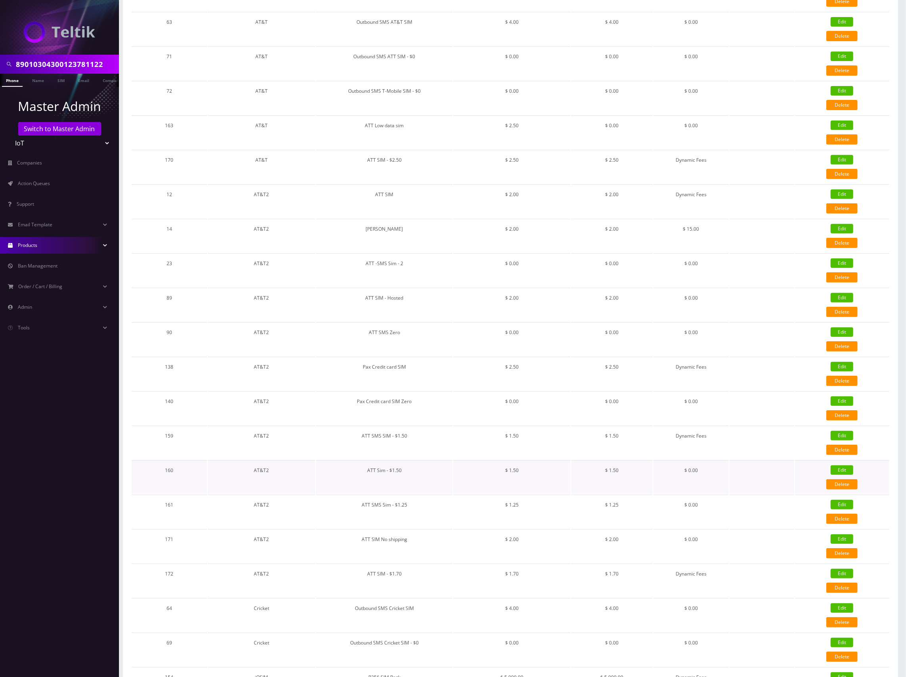
click at [838, 467] on link "Edit" at bounding box center [842, 471] width 23 height 10
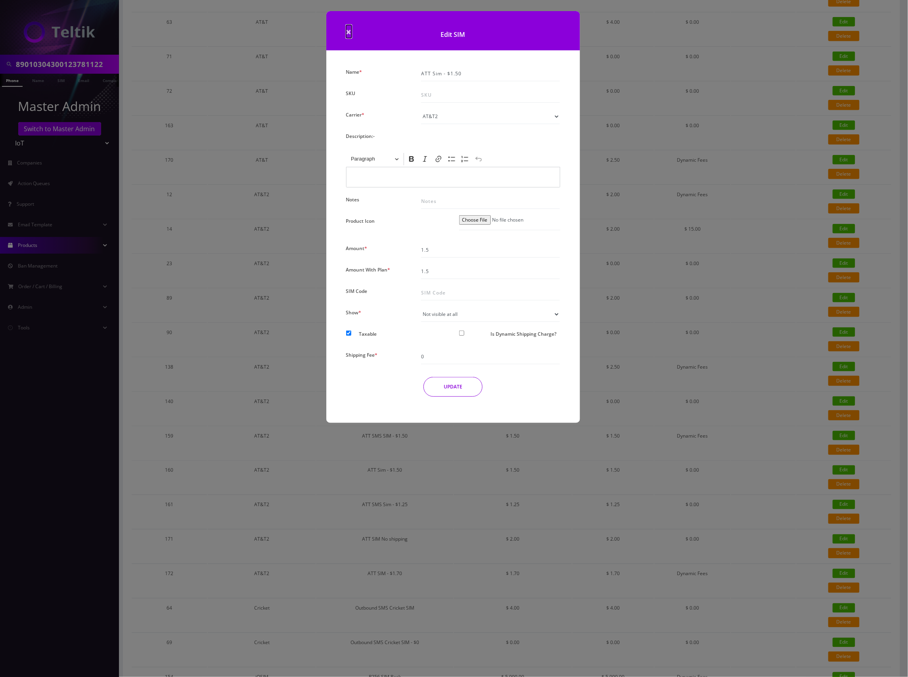
click at [347, 32] on span "×" at bounding box center [349, 31] width 6 height 13
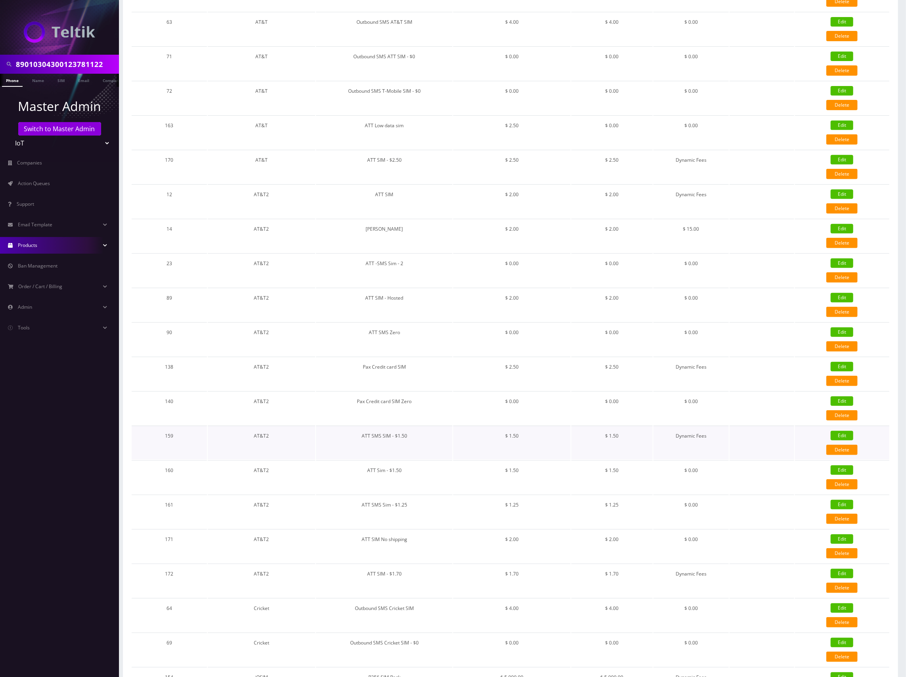
click at [839, 431] on link "Edit" at bounding box center [842, 436] width 23 height 10
type input "ATT SMS SIM - $1.50"
checkbox input "true"
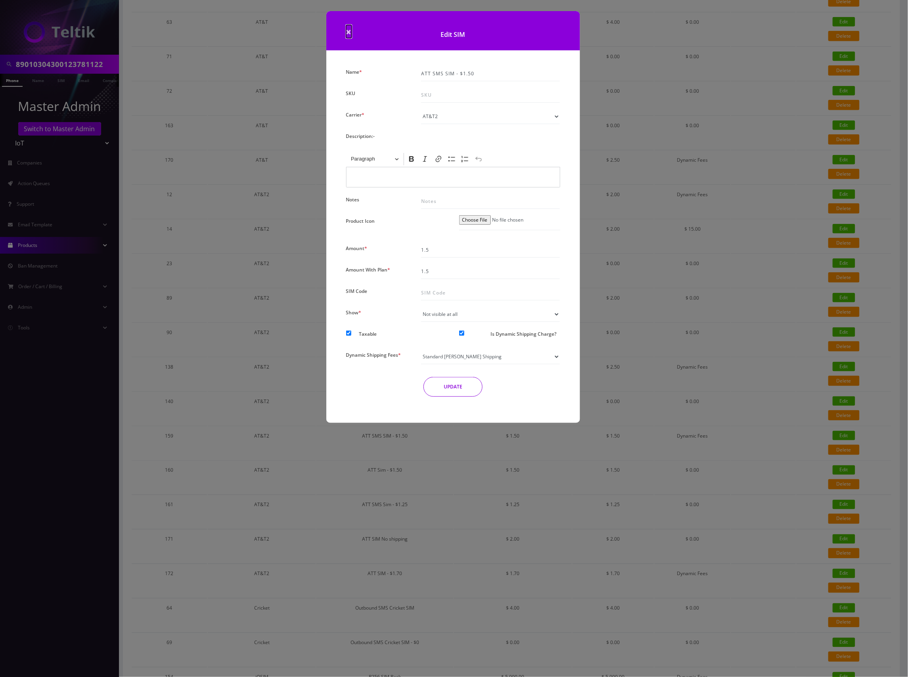
click at [347, 30] on span "×" at bounding box center [349, 31] width 6 height 13
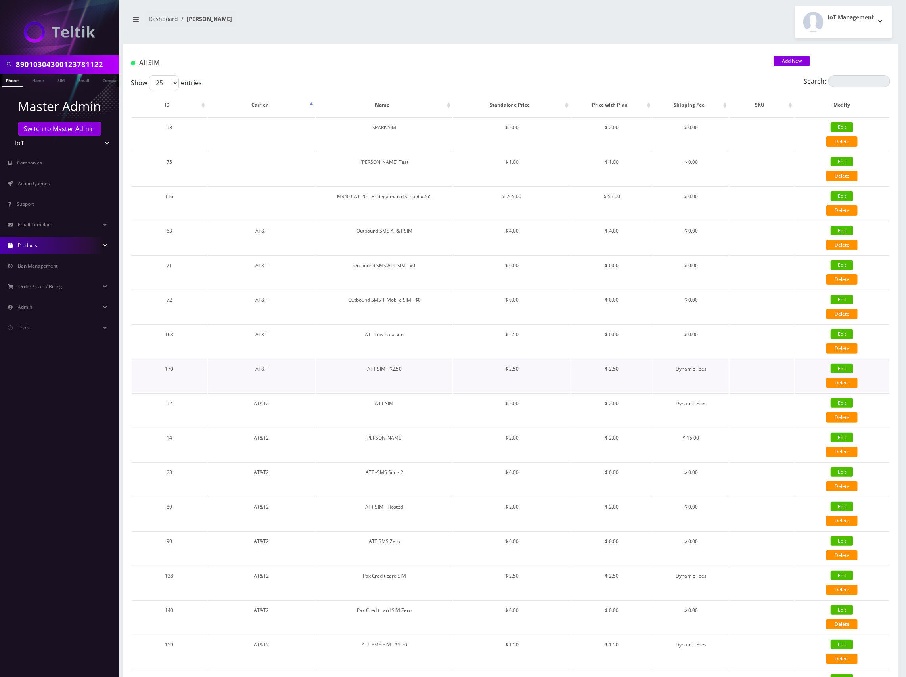
scroll to position [0, 0]
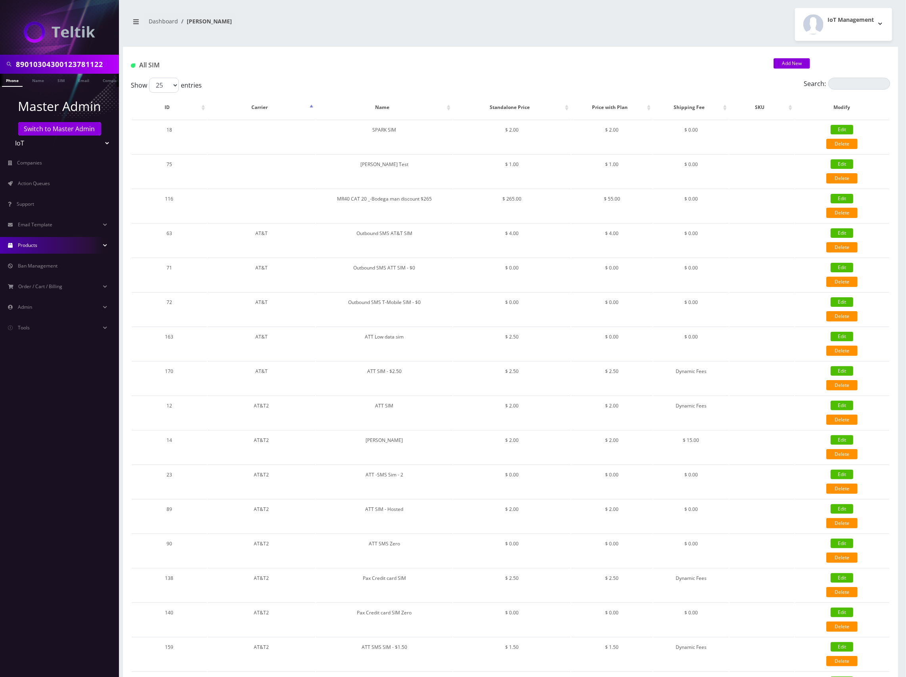
click at [648, 58] on div "All SIM Add New" at bounding box center [510, 62] width 775 height 31
click at [513, 68] on h1 "All SIM" at bounding box center [446, 65] width 631 height 8
